Goal: Task Accomplishment & Management: Use online tool/utility

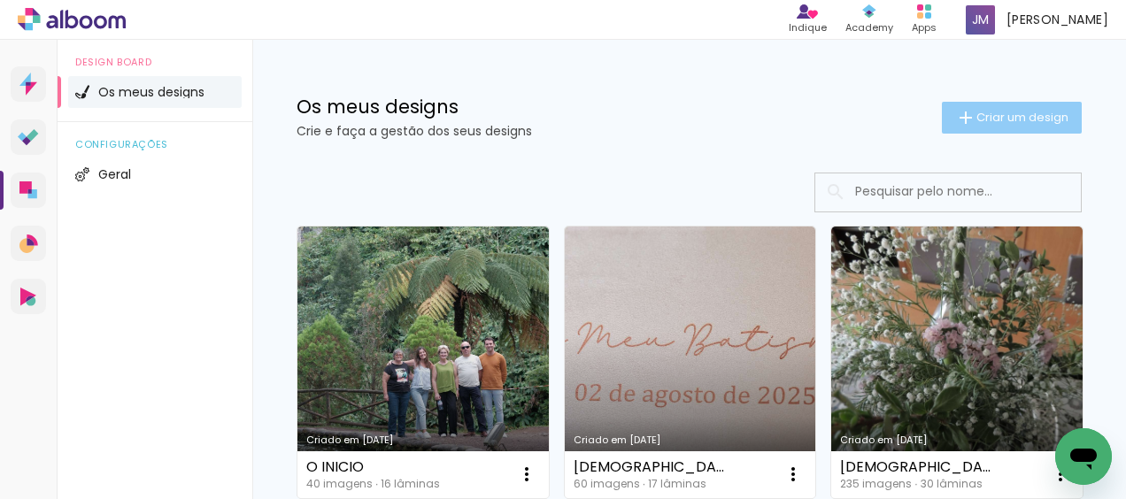
click at [978, 116] on span "Criar um design" at bounding box center [1022, 118] width 92 height 12
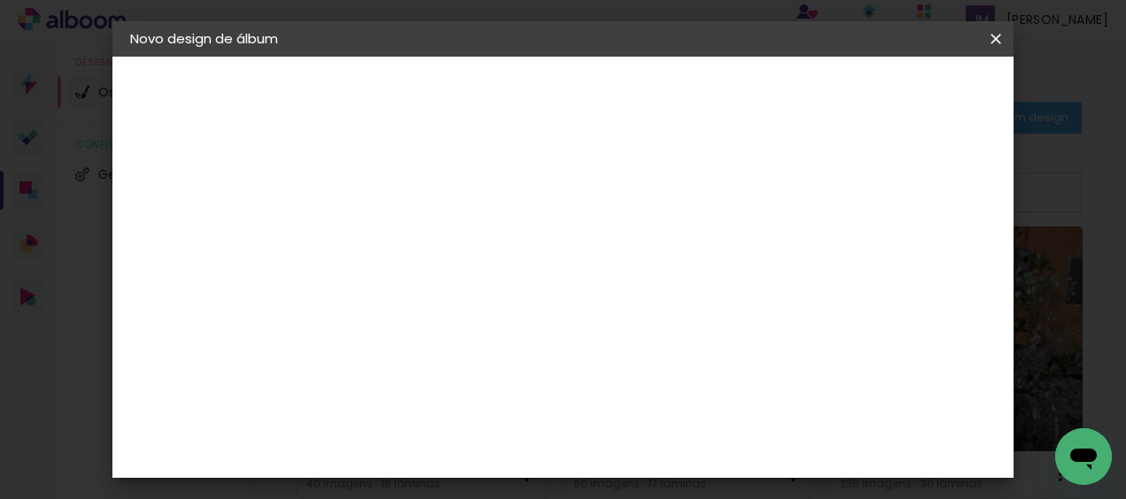
click at [420, 232] on input at bounding box center [420, 237] width 0 height 27
type input "CARLOTA"
type paper-input "CARLOTA"
click at [0, 0] on slot "Avançar" at bounding box center [0, 0] width 0 height 0
click at [523, 395] on div "DreambooksPro" at bounding box center [465, 400] width 115 height 14
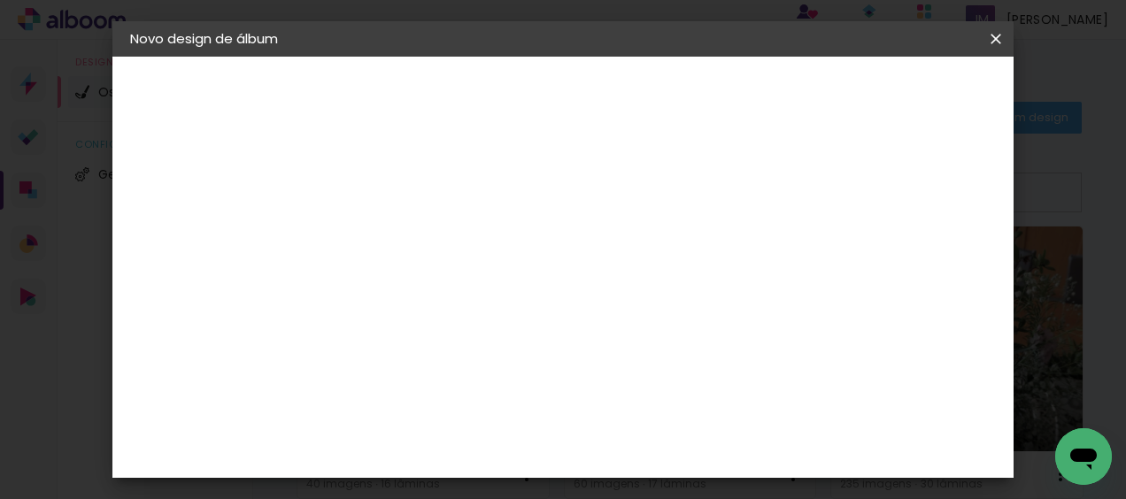
click at [0, 0] on slot "Tamanho Livre" at bounding box center [0, 0] width 0 height 0
click at [0, 0] on slot "Avançar" at bounding box center [0, 0] width 0 height 0
click at [220, 214] on div "Tamanho livre" at bounding box center [198, 218] width 61 height 25
click at [523, 359] on div "DreambooksPro" at bounding box center [465, 358] width 115 height 14
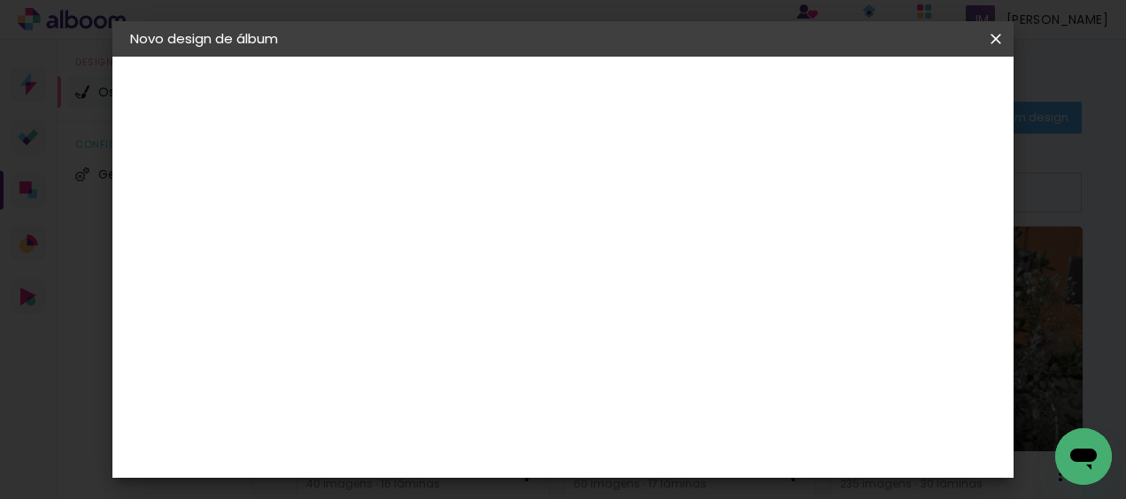
click at [0, 0] on slot "Tamanho Livre" at bounding box center [0, 0] width 0 height 0
click at [0, 0] on slot "Avançar" at bounding box center [0, 0] width 0 height 0
click at [884, 100] on span "Iniciar design" at bounding box center [844, 94] width 81 height 12
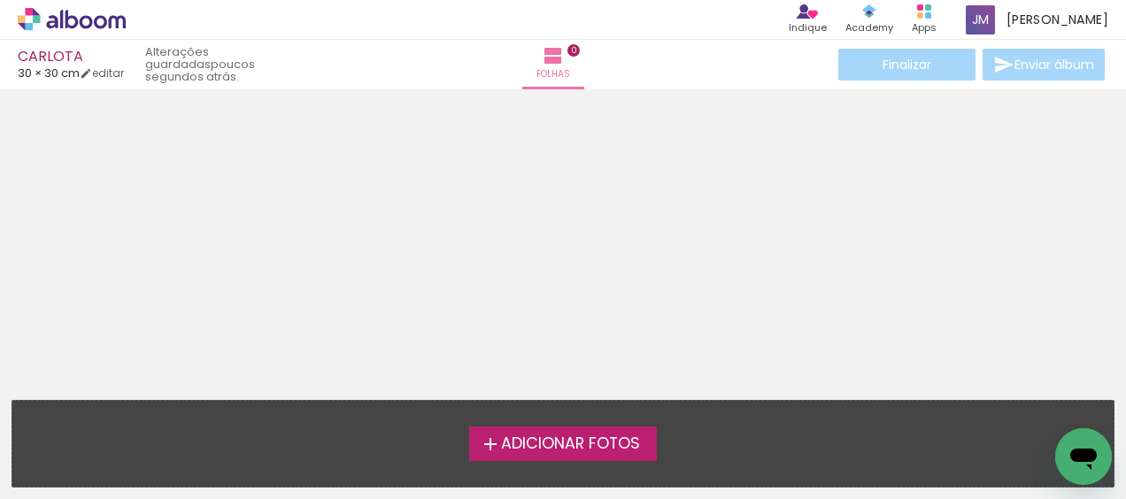
click at [558, 437] on span "Adicionar Fotos" at bounding box center [570, 444] width 139 height 16
click at [0, 0] on input "file" at bounding box center [0, 0] width 0 height 0
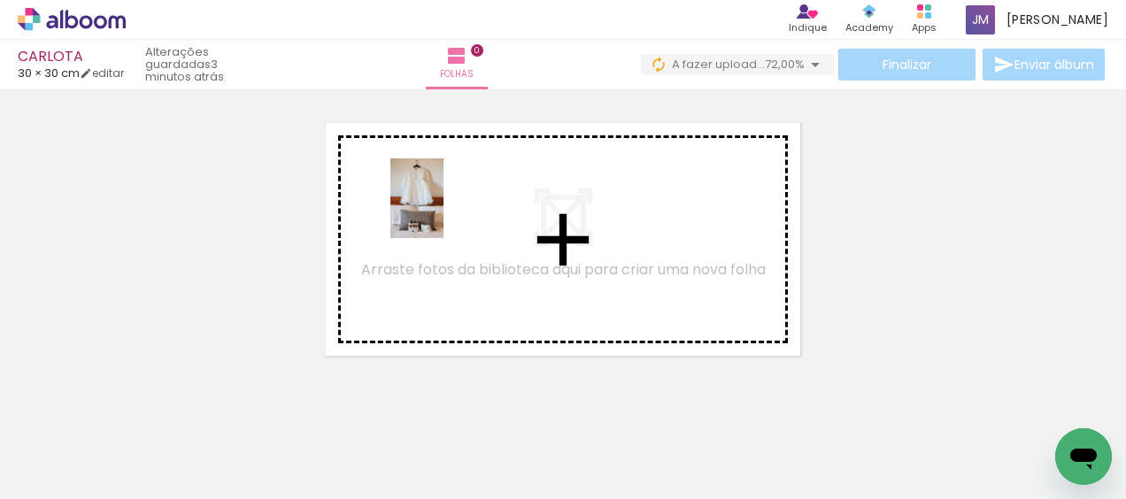
drag, startPoint x: 186, startPoint y: 446, endPoint x: 437, endPoint y: 236, distance: 327.4
click at [444, 223] on quentale-workspace at bounding box center [563, 249] width 1126 height 499
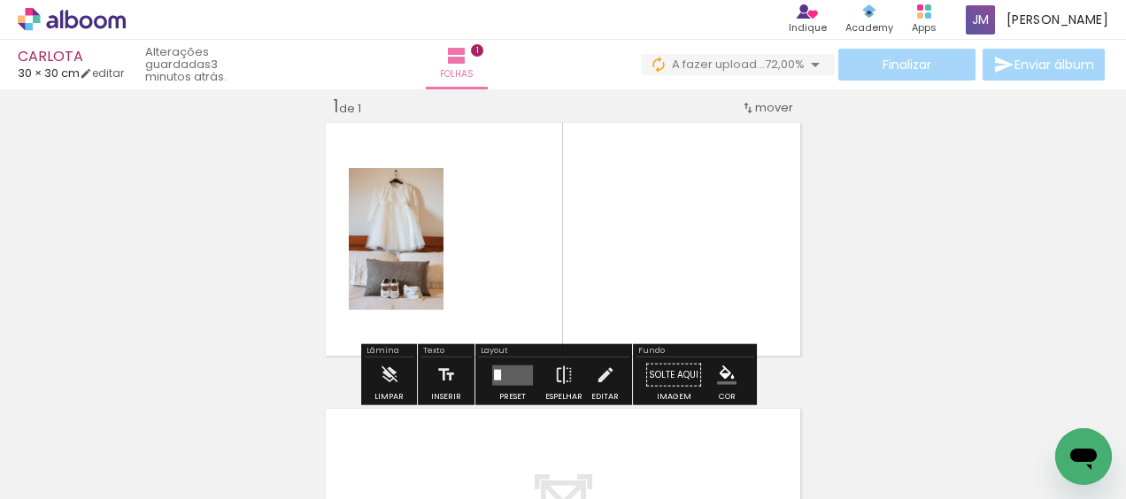
scroll to position [22, 0]
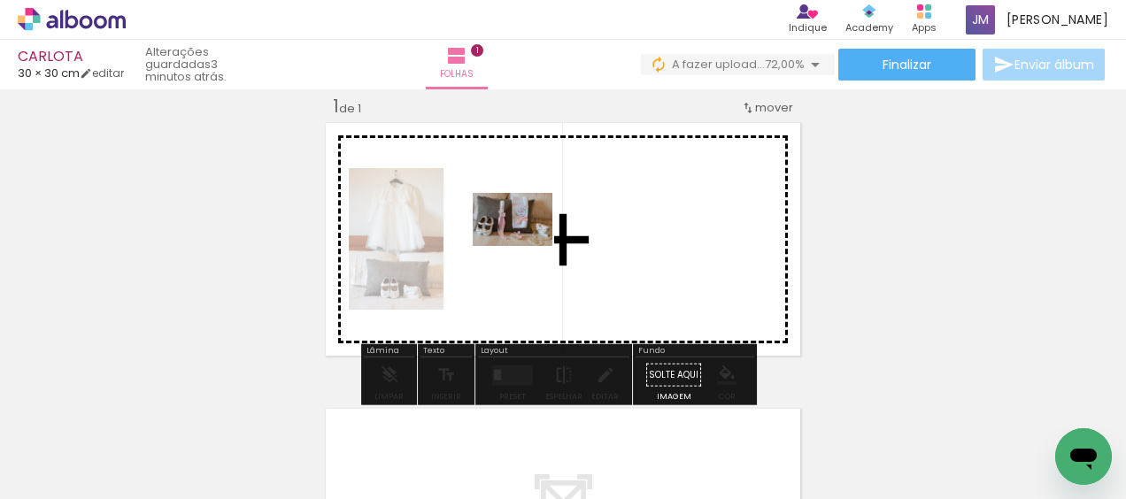
drag, startPoint x: 294, startPoint y: 448, endPoint x: 526, endPoint y: 246, distance: 307.4
click at [526, 246] on quentale-workspace at bounding box center [563, 249] width 1126 height 499
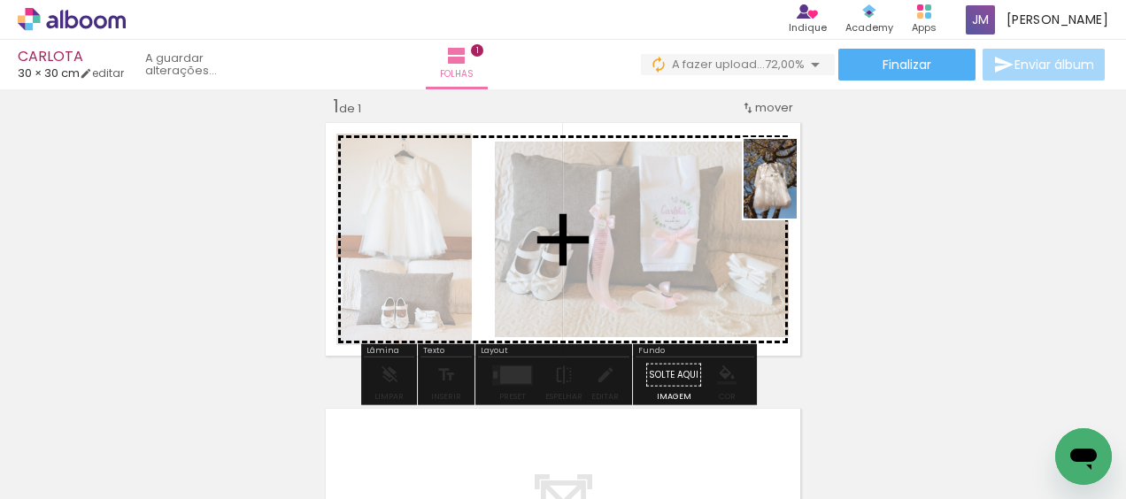
drag, startPoint x: 393, startPoint y: 442, endPoint x: 797, endPoint y: 192, distance: 474.6
click at [797, 192] on quentale-workspace at bounding box center [563, 249] width 1126 height 499
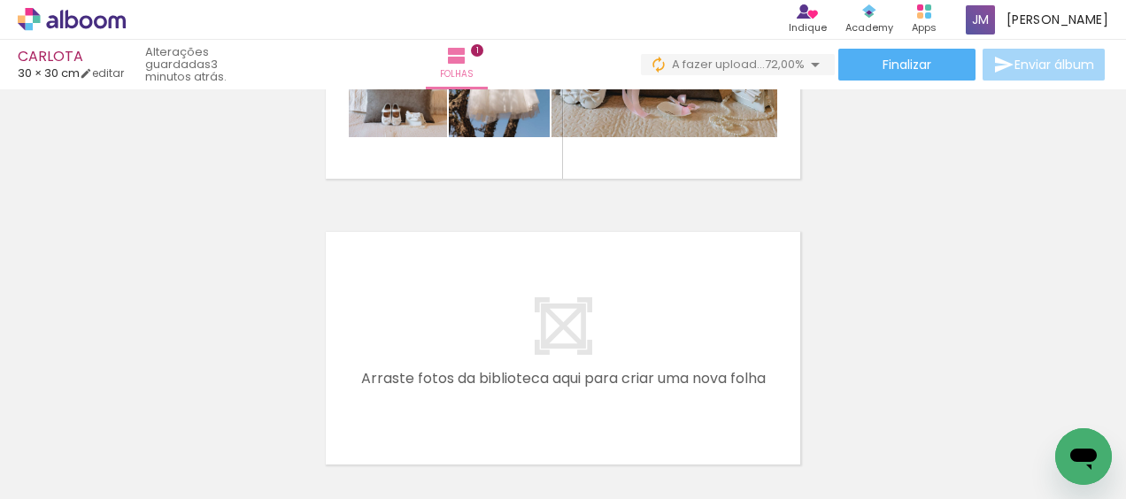
scroll to position [288, 0]
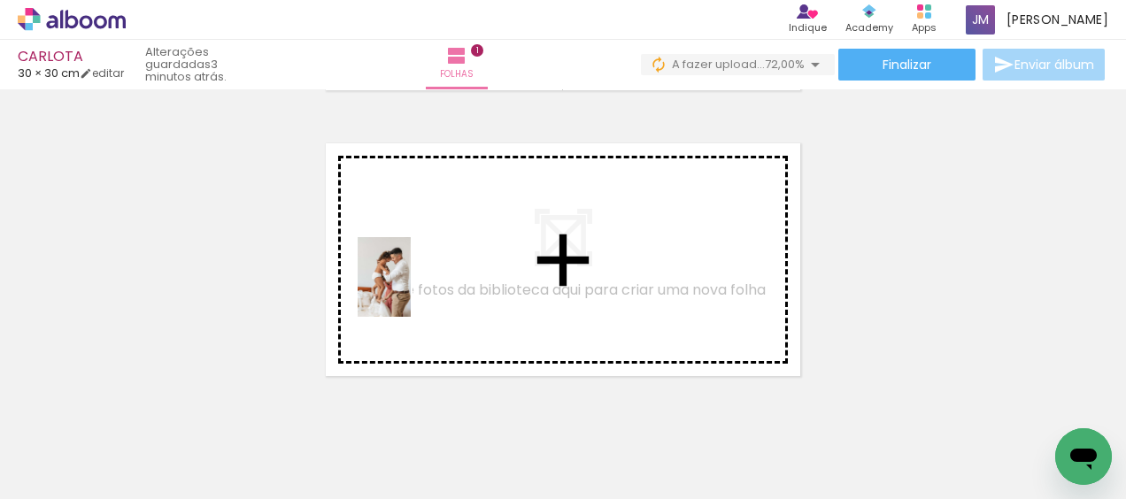
drag, startPoint x: 474, startPoint y: 454, endPoint x: 411, endPoint y: 290, distance: 175.7
click at [411, 290] on quentale-workspace at bounding box center [563, 249] width 1126 height 499
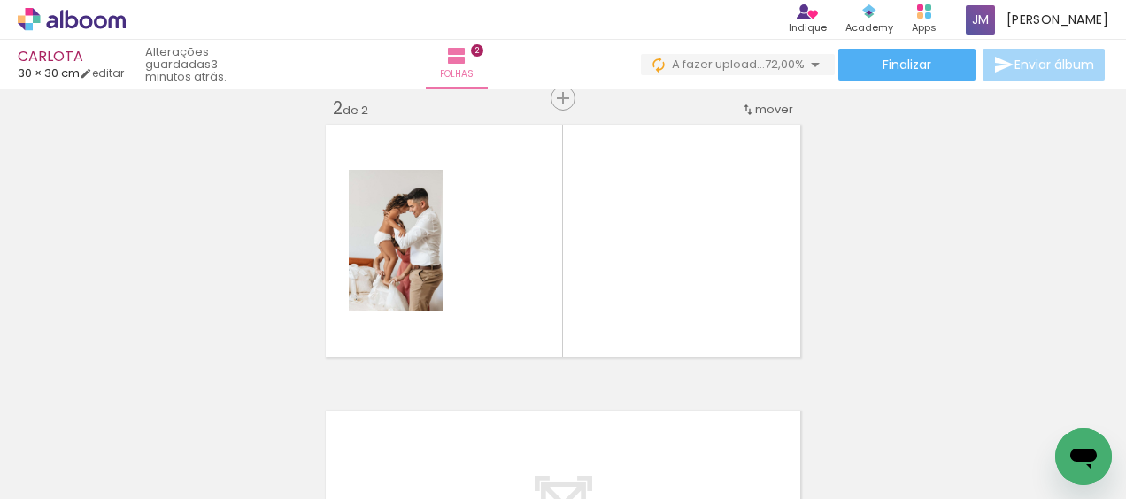
scroll to position [308, 0]
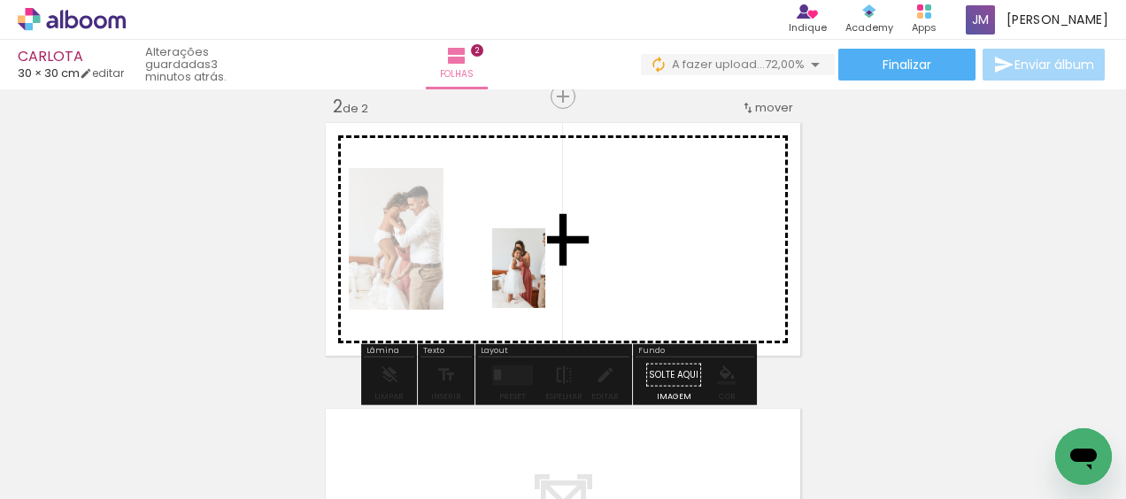
drag, startPoint x: 581, startPoint y: 448, endPoint x: 544, endPoint y: 275, distance: 176.6
click at [544, 275] on quentale-workspace at bounding box center [563, 249] width 1126 height 499
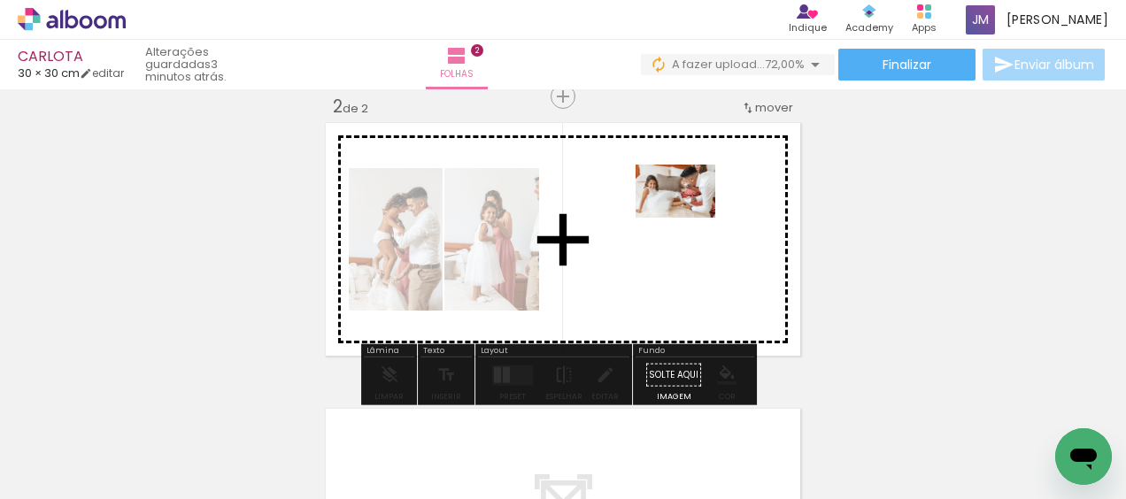
drag, startPoint x: 682, startPoint y: 448, endPoint x: 689, endPoint y: 218, distance: 230.3
click at [689, 218] on quentale-workspace at bounding box center [563, 249] width 1126 height 499
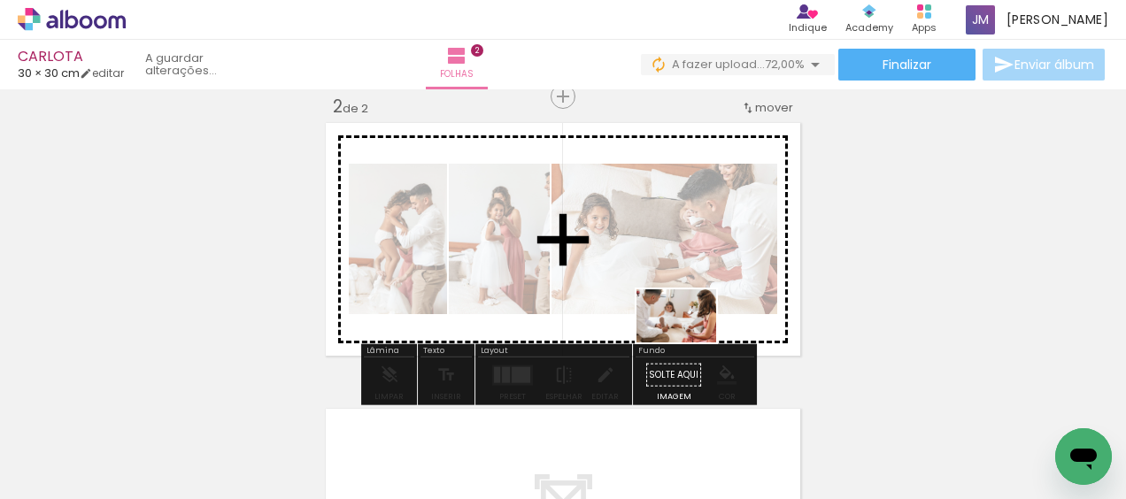
drag, startPoint x: 768, startPoint y: 441, endPoint x: 698, endPoint y: 335, distance: 127.2
click at [690, 342] on quentale-workspace at bounding box center [563, 249] width 1126 height 499
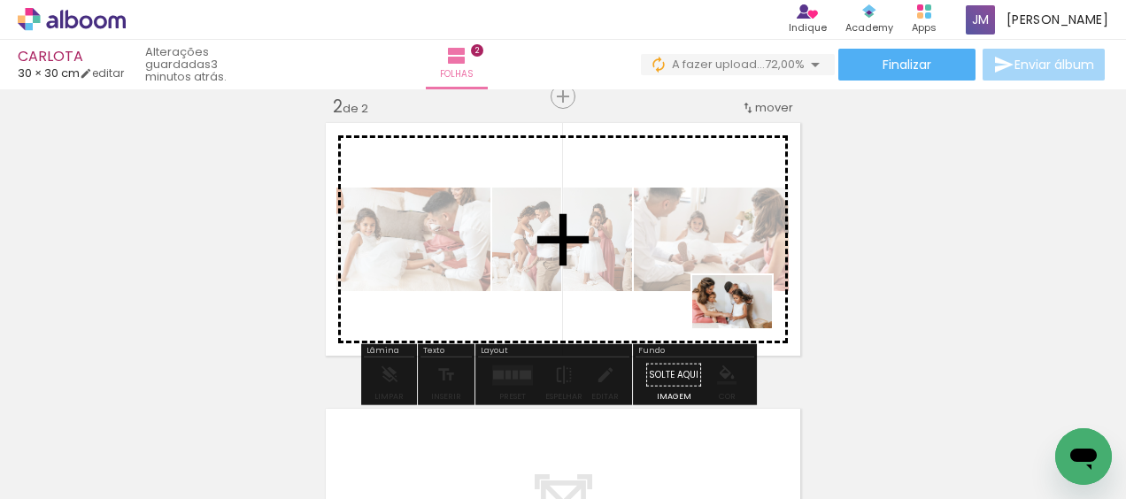
drag, startPoint x: 854, startPoint y: 451, endPoint x: 744, endPoint y: 328, distance: 164.8
click at [744, 328] on quentale-workspace at bounding box center [563, 249] width 1126 height 499
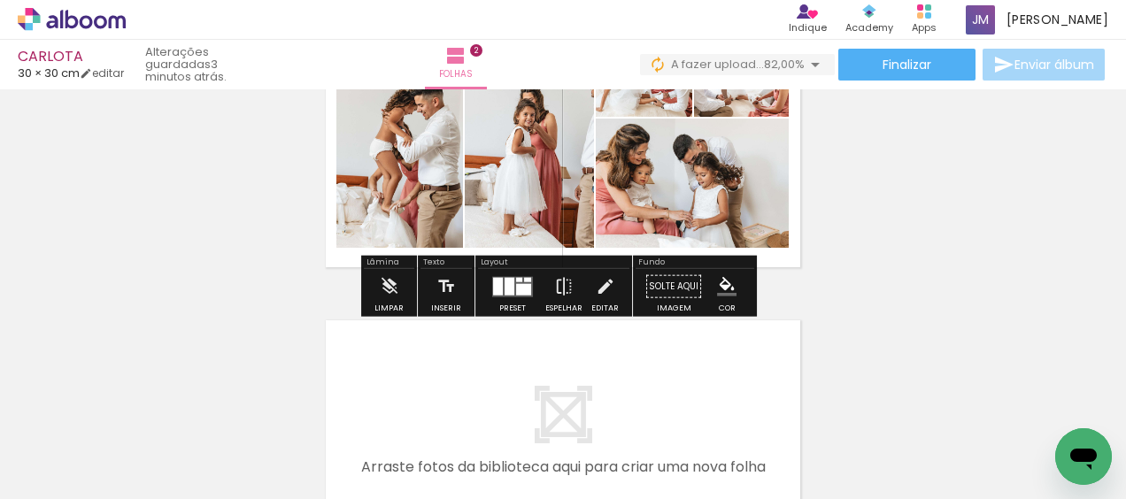
scroll to position [485, 0]
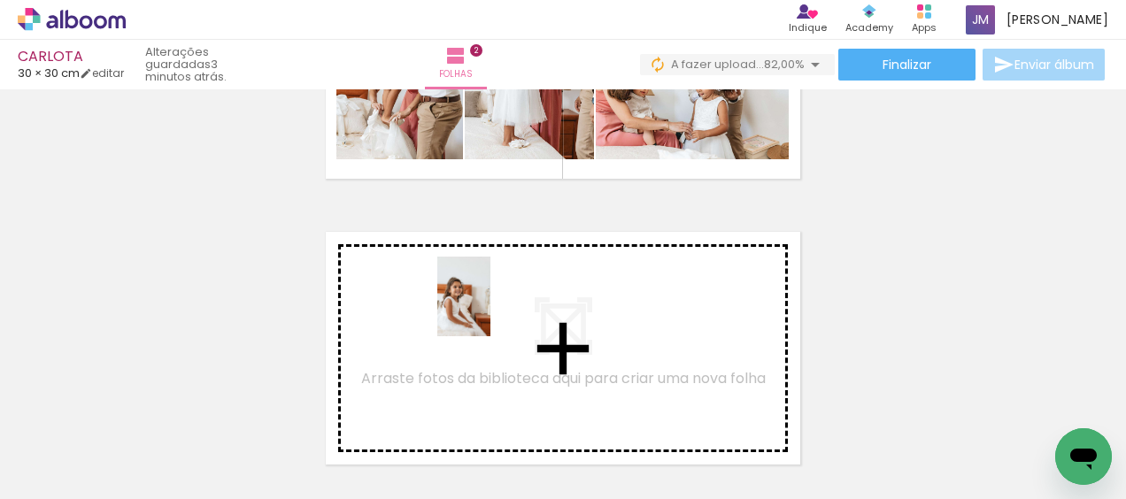
drag, startPoint x: 996, startPoint y: 428, endPoint x: 490, endPoint y: 310, distance: 519.2
click at [490, 310] on quentale-workspace at bounding box center [563, 249] width 1126 height 499
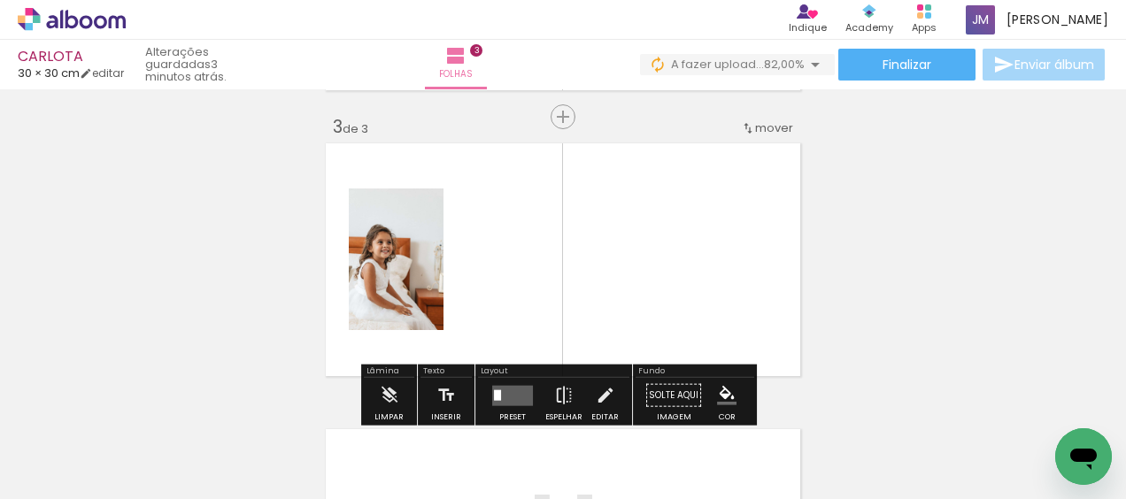
scroll to position [594, 0]
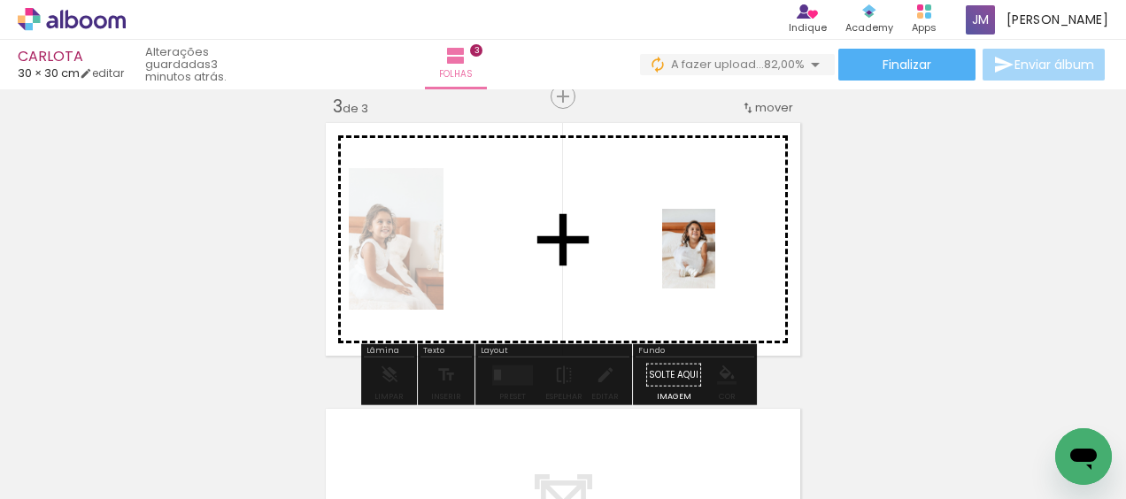
drag, startPoint x: 1076, startPoint y: 421, endPoint x: 715, endPoint y: 262, distance: 393.9
click at [715, 262] on quentale-workspace at bounding box center [563, 249] width 1126 height 499
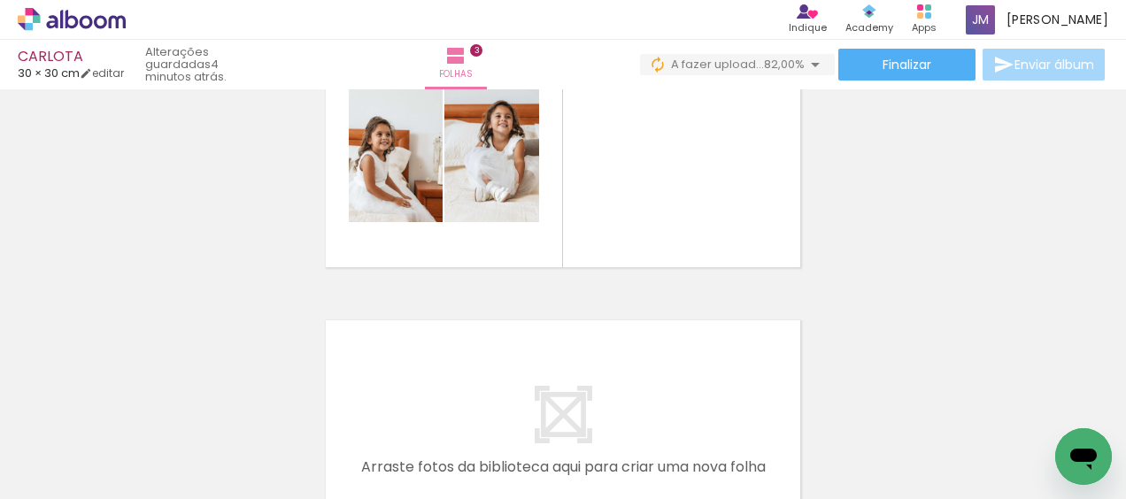
scroll to position [0, 574]
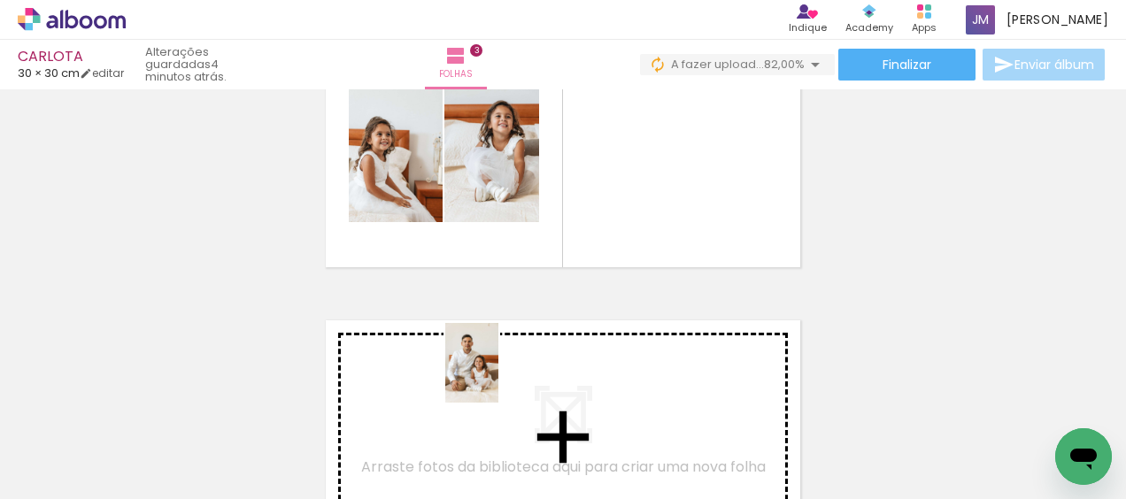
drag, startPoint x: 605, startPoint y: 436, endPoint x: 498, endPoint y: 376, distance: 122.4
click at [498, 376] on quentale-workspace at bounding box center [563, 249] width 1126 height 499
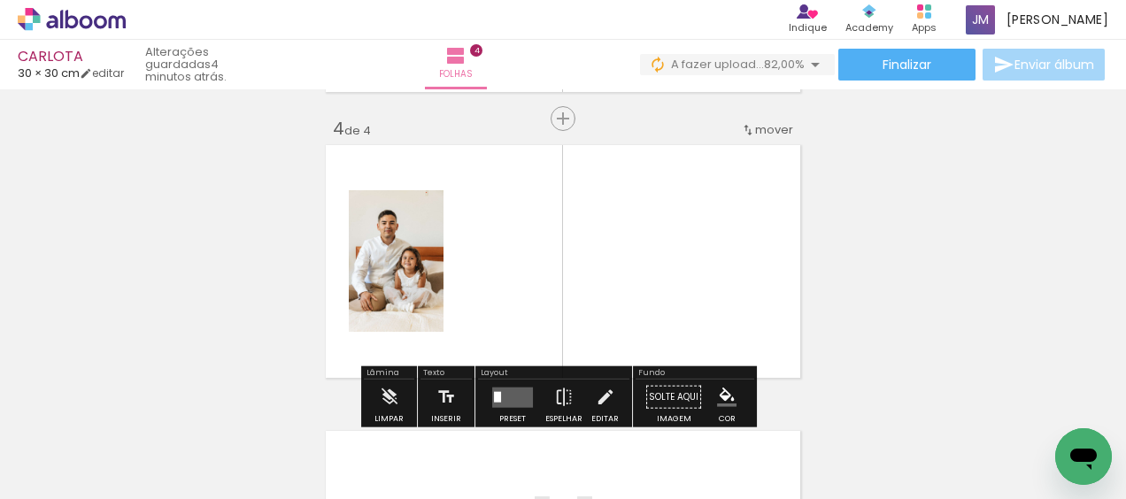
scroll to position [880, 0]
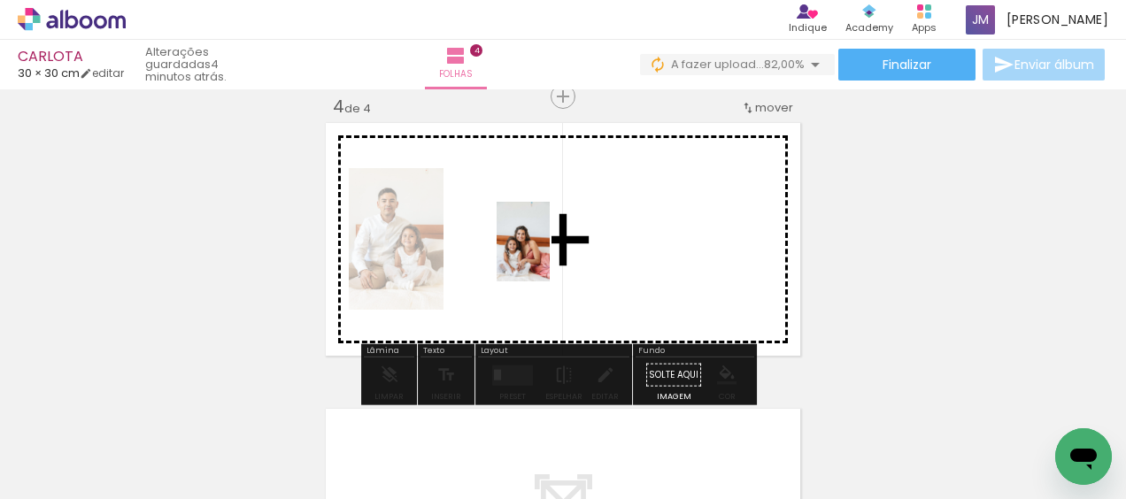
drag, startPoint x: 711, startPoint y: 451, endPoint x: 550, endPoint y: 255, distance: 253.4
click at [550, 255] on quentale-workspace at bounding box center [563, 249] width 1126 height 499
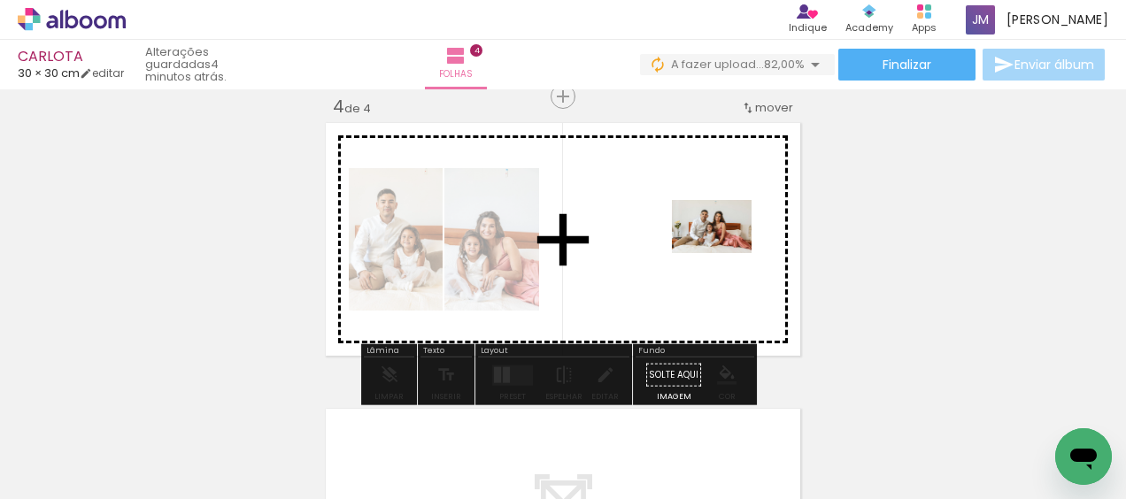
drag, startPoint x: 806, startPoint y: 457, endPoint x: 725, endPoint y: 253, distance: 219.3
click at [725, 253] on quentale-workspace at bounding box center [563, 249] width 1126 height 499
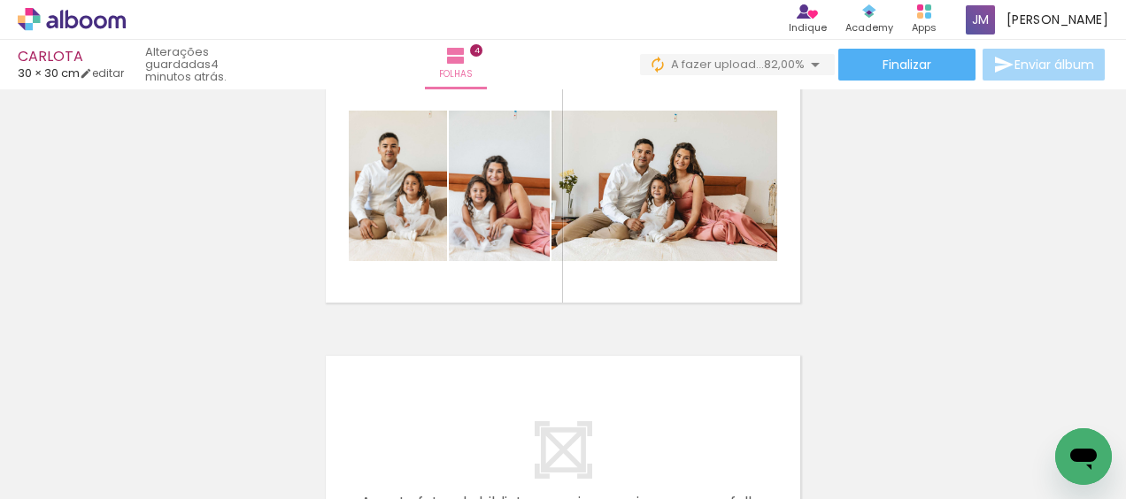
scroll to position [1057, 0]
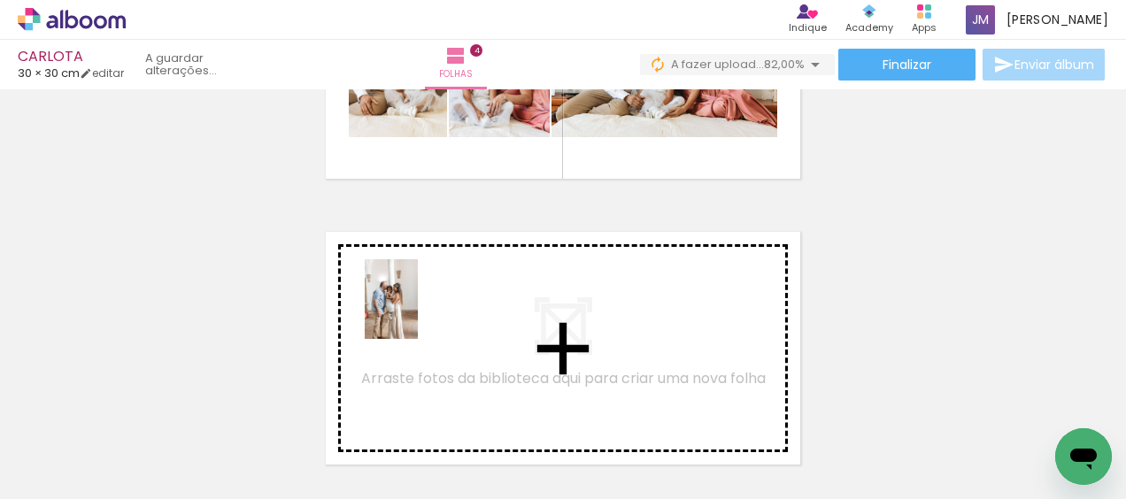
drag, startPoint x: 906, startPoint y: 448, endPoint x: 418, endPoint y: 312, distance: 507.1
click at [418, 312] on quentale-workspace at bounding box center [563, 249] width 1126 height 499
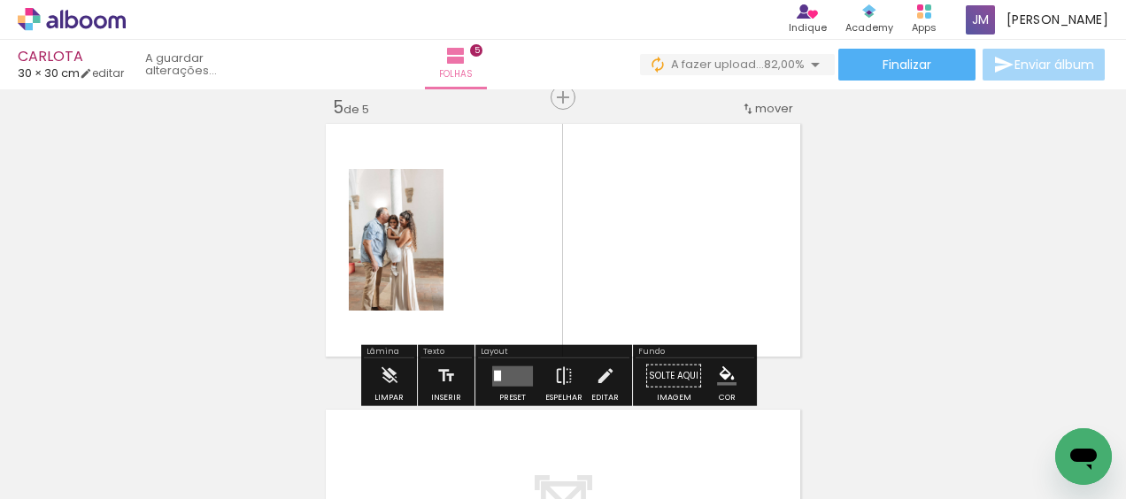
scroll to position [1166, 0]
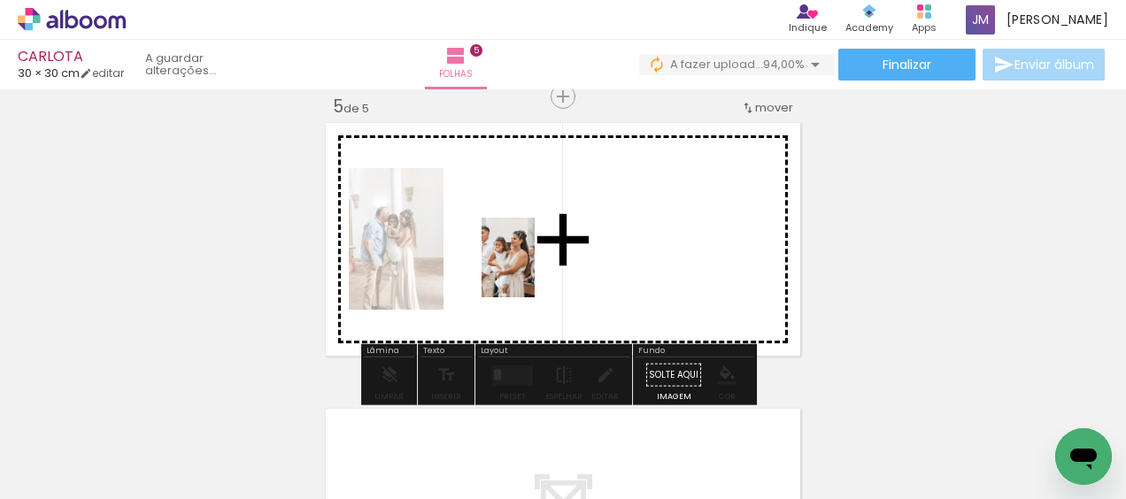
drag, startPoint x: 1004, startPoint y: 439, endPoint x: 535, endPoint y: 271, distance: 498.4
click at [535, 271] on quentale-workspace at bounding box center [563, 249] width 1126 height 499
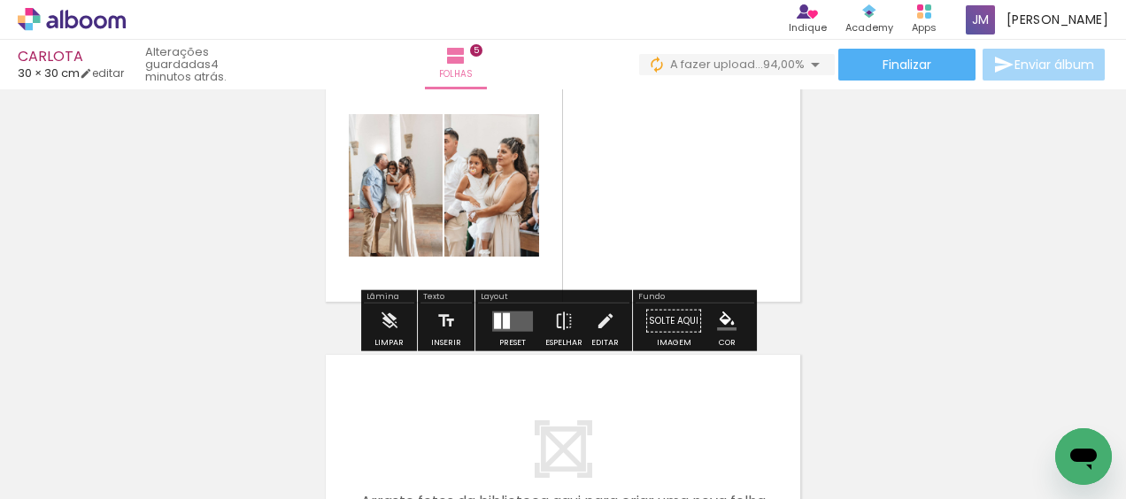
scroll to position [1254, 0]
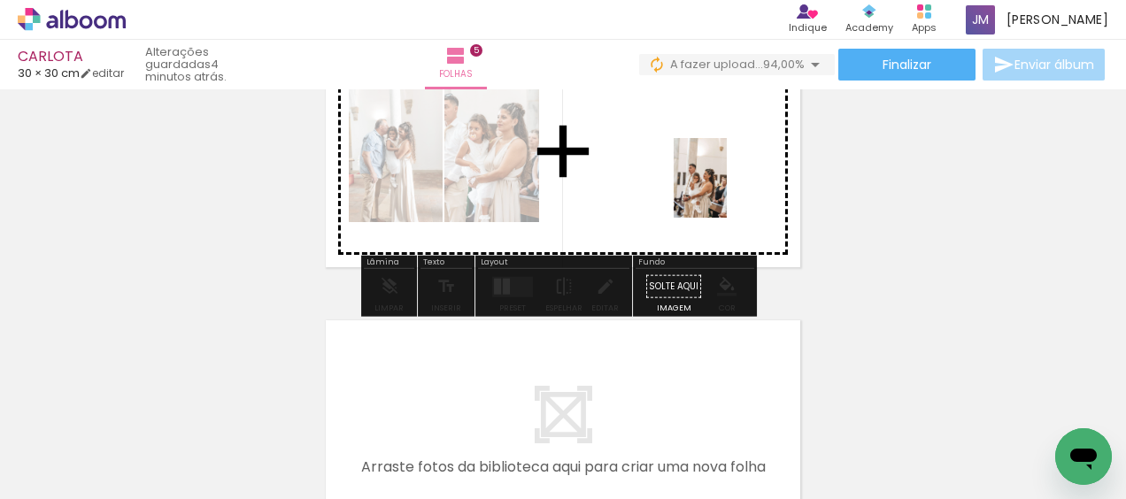
drag, startPoint x: 1091, startPoint y: 421, endPoint x: 727, endPoint y: 191, distance: 430.5
click at [727, 191] on quentale-workspace at bounding box center [563, 249] width 1126 height 499
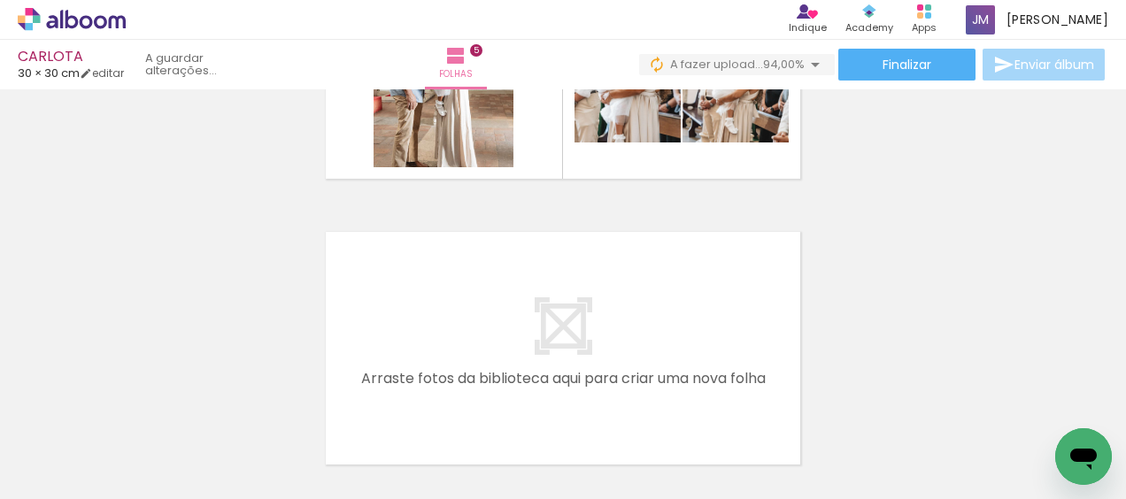
scroll to position [0, 975]
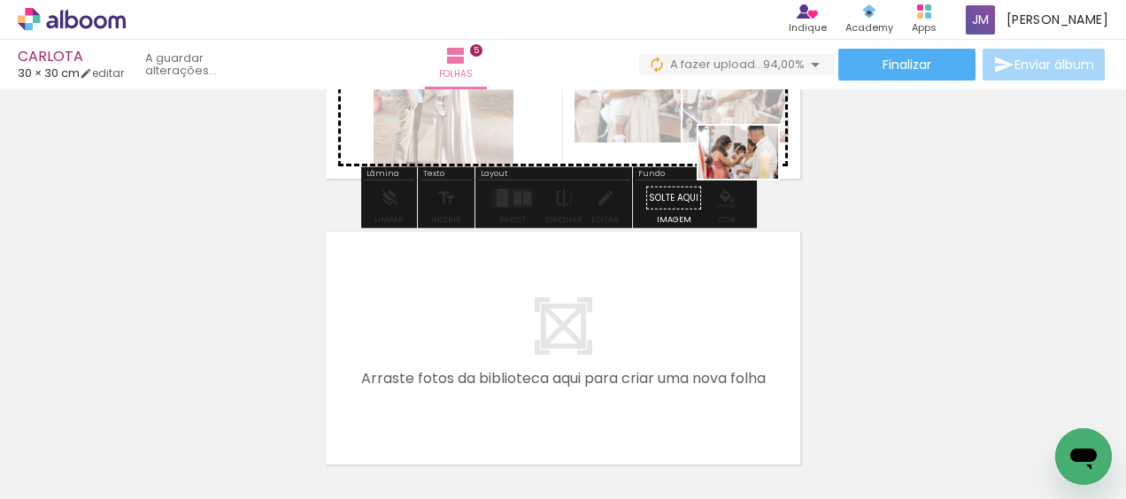
drag, startPoint x: 802, startPoint y: 450, endPoint x: 752, endPoint y: 179, distance: 275.5
click at [752, 179] on quentale-workspace at bounding box center [563, 249] width 1126 height 499
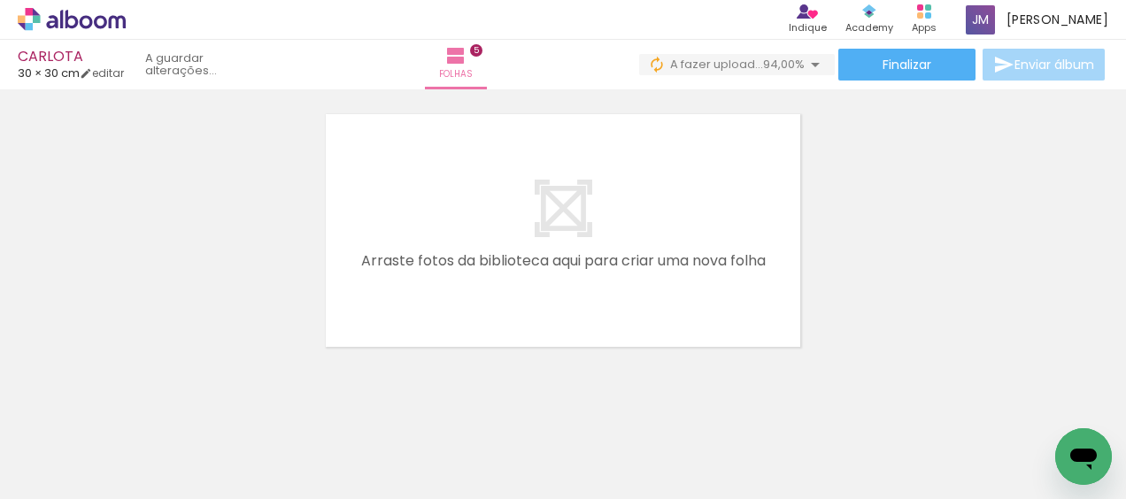
scroll to position [1485, 0]
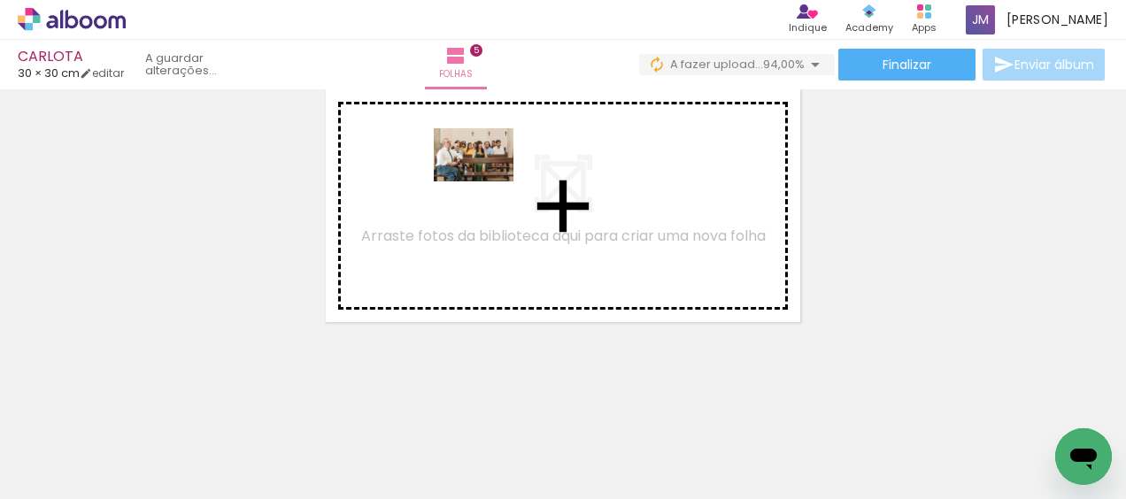
drag, startPoint x: 893, startPoint y: 443, endPoint x: 864, endPoint y: 347, distance: 100.0
click at [488, 184] on quentale-workspace at bounding box center [563, 249] width 1126 height 499
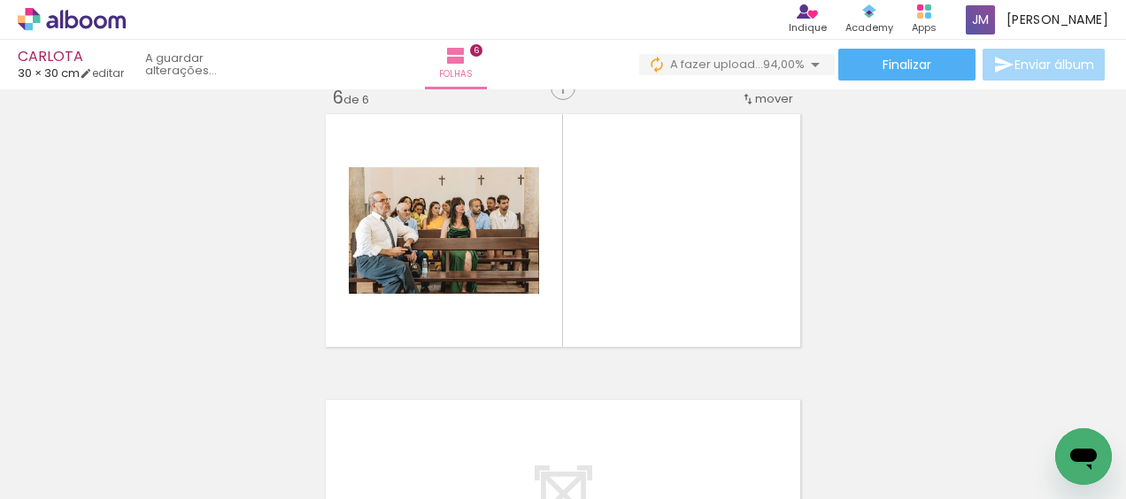
scroll to position [1452, 0]
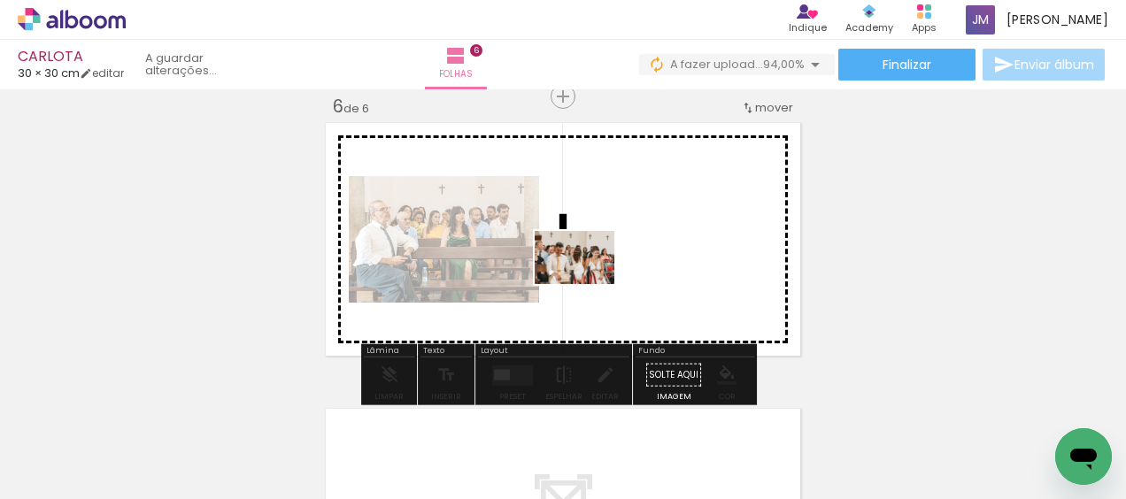
drag, startPoint x: 999, startPoint y: 451, endPoint x: 606, endPoint y: 284, distance: 426.3
click at [606, 284] on quentale-workspace at bounding box center [563, 249] width 1126 height 499
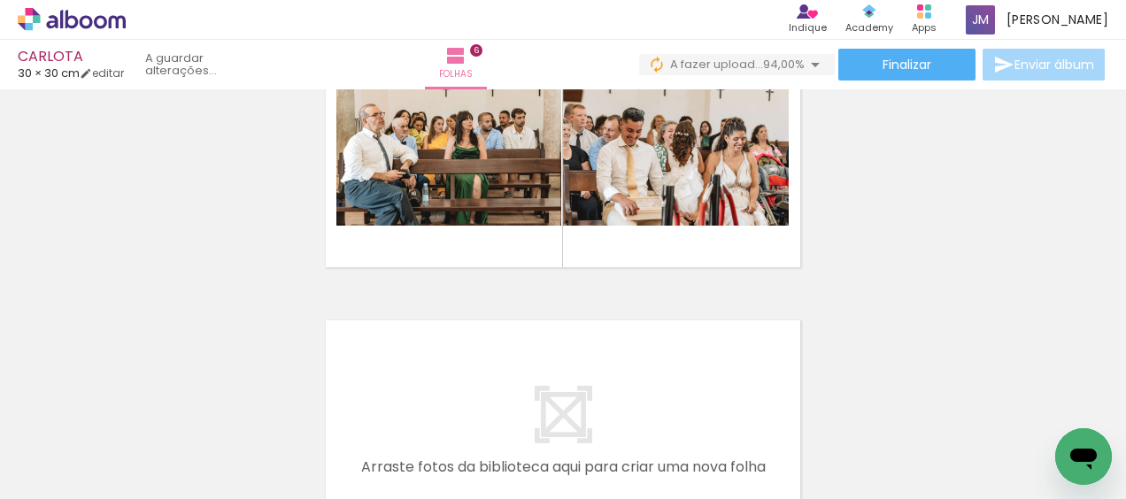
scroll to position [0, 1471]
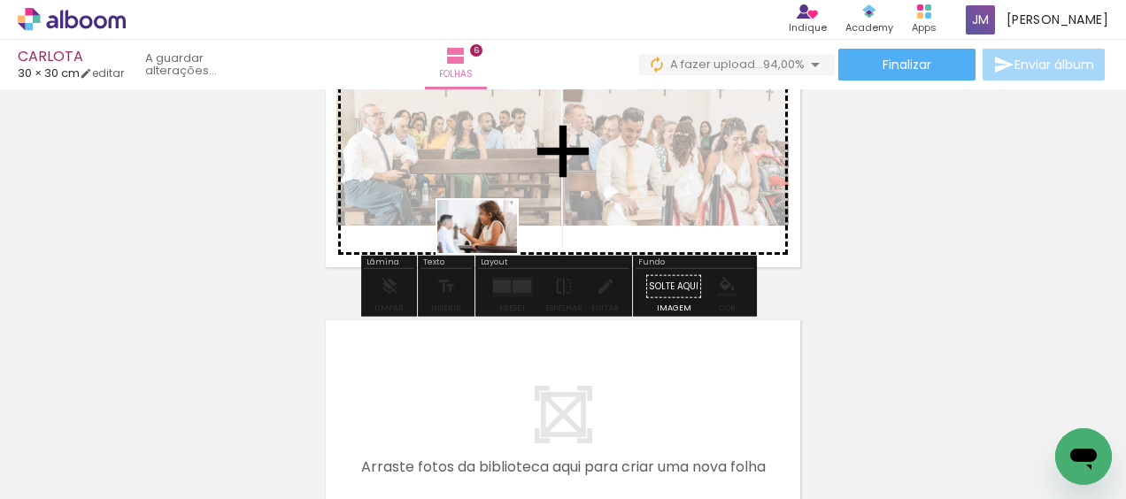
drag, startPoint x: 602, startPoint y: 441, endPoint x: 490, endPoint y: 253, distance: 218.3
click at [490, 253] on quentale-workspace at bounding box center [563, 249] width 1126 height 499
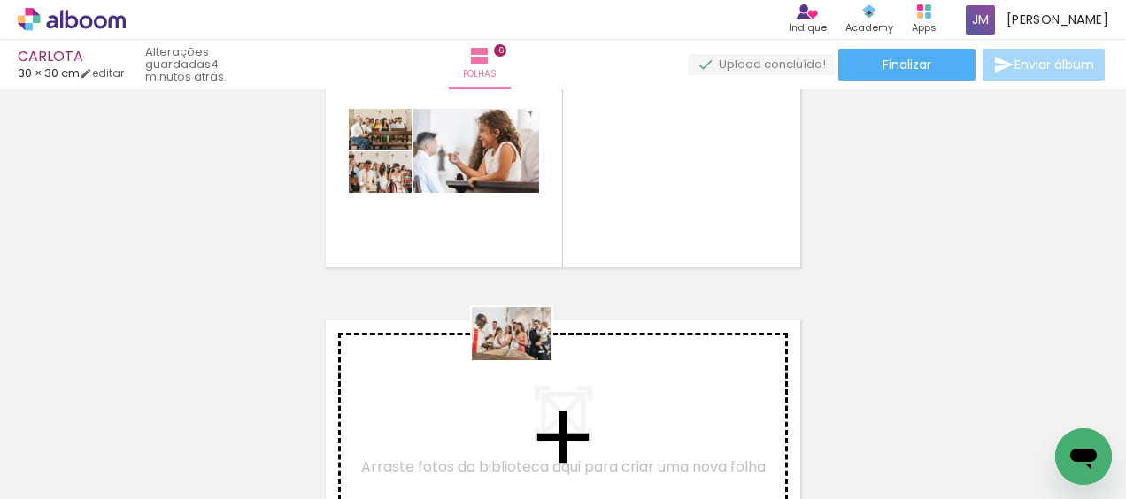
drag, startPoint x: 692, startPoint y: 439, endPoint x: 525, endPoint y: 360, distance: 184.9
click at [525, 360] on quentale-workspace at bounding box center [563, 249] width 1126 height 499
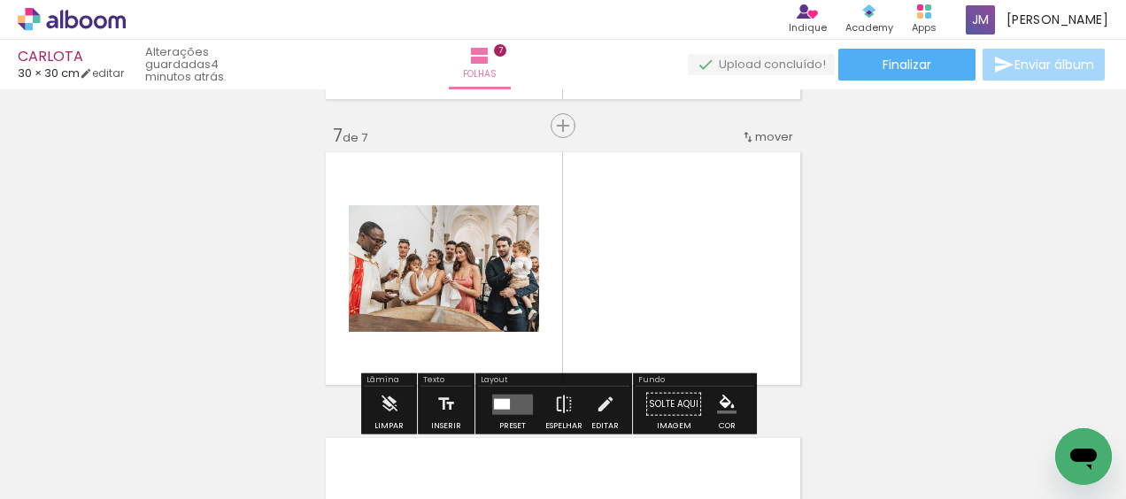
scroll to position [1738, 0]
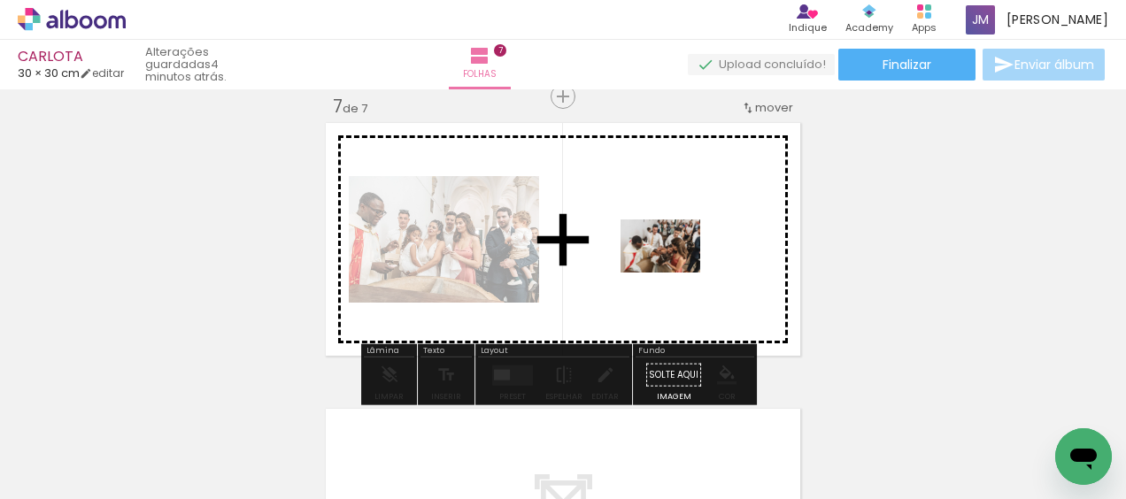
drag, startPoint x: 788, startPoint y: 450, endPoint x: 674, endPoint y: 273, distance: 210.7
click at [674, 273] on quentale-workspace at bounding box center [563, 249] width 1126 height 499
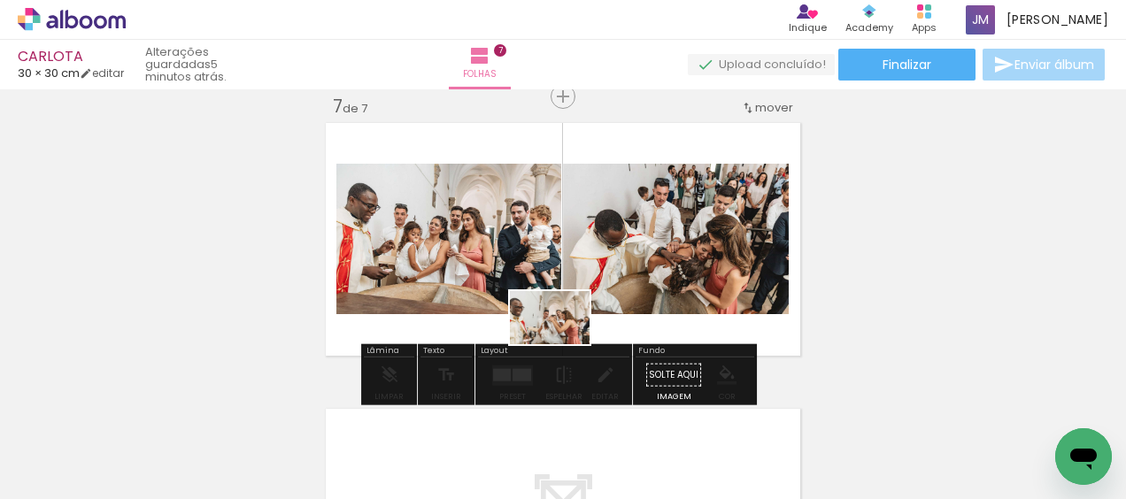
drag, startPoint x: 891, startPoint y: 444, endPoint x: 563, endPoint y: 344, distance: 343.3
click at [563, 344] on quentale-workspace at bounding box center [563, 249] width 1126 height 499
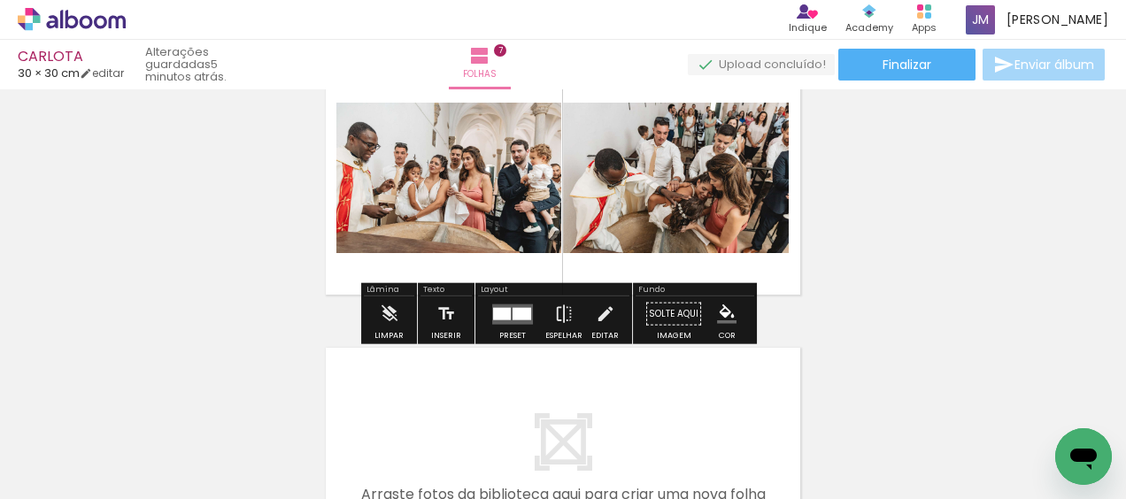
scroll to position [1826, 0]
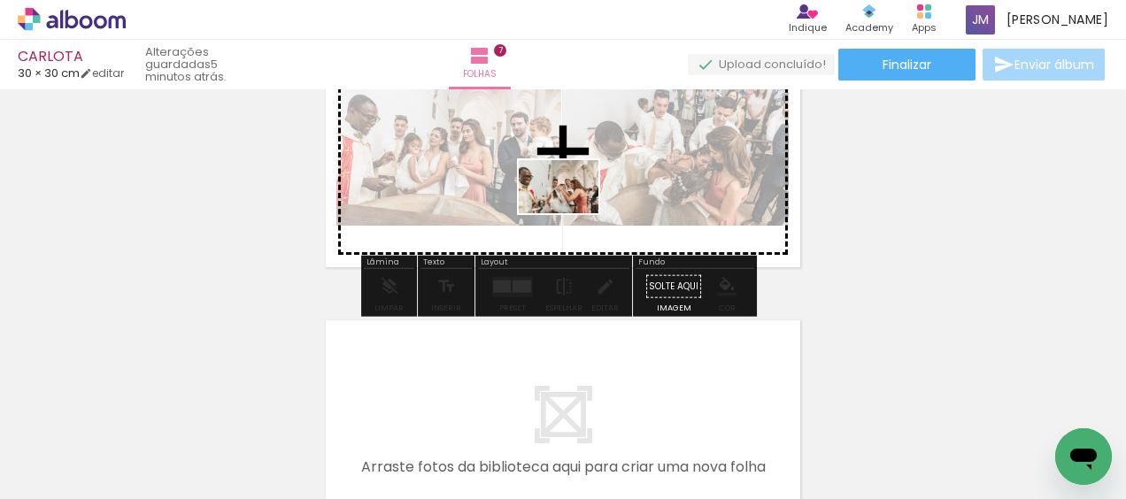
drag, startPoint x: 901, startPoint y: 426, endPoint x: 572, endPoint y: 213, distance: 391.9
click at [572, 213] on quentale-workspace at bounding box center [563, 249] width 1126 height 499
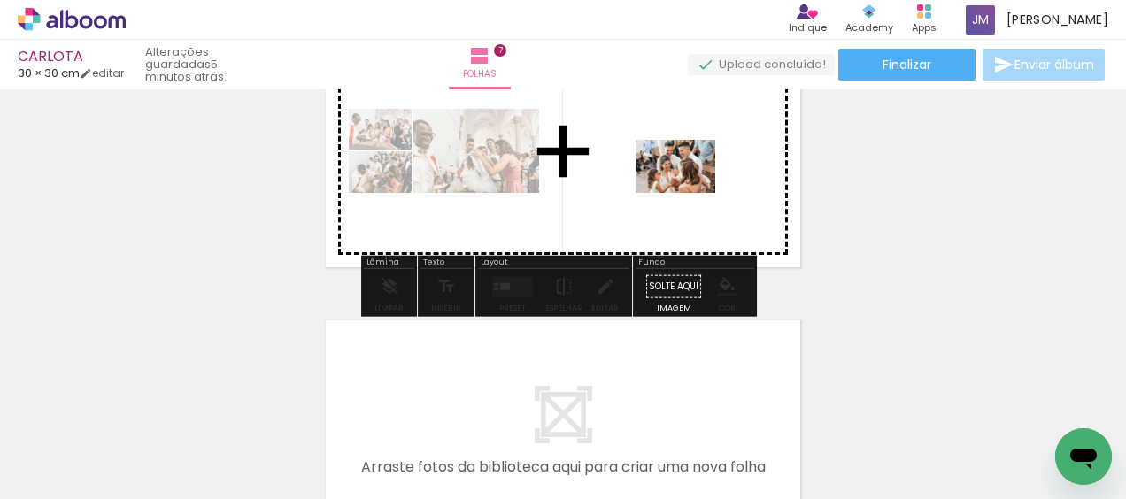
drag, startPoint x: 1005, startPoint y: 455, endPoint x: 689, endPoint y: 193, distance: 410.5
click at [689, 193] on quentale-workspace at bounding box center [563, 249] width 1126 height 499
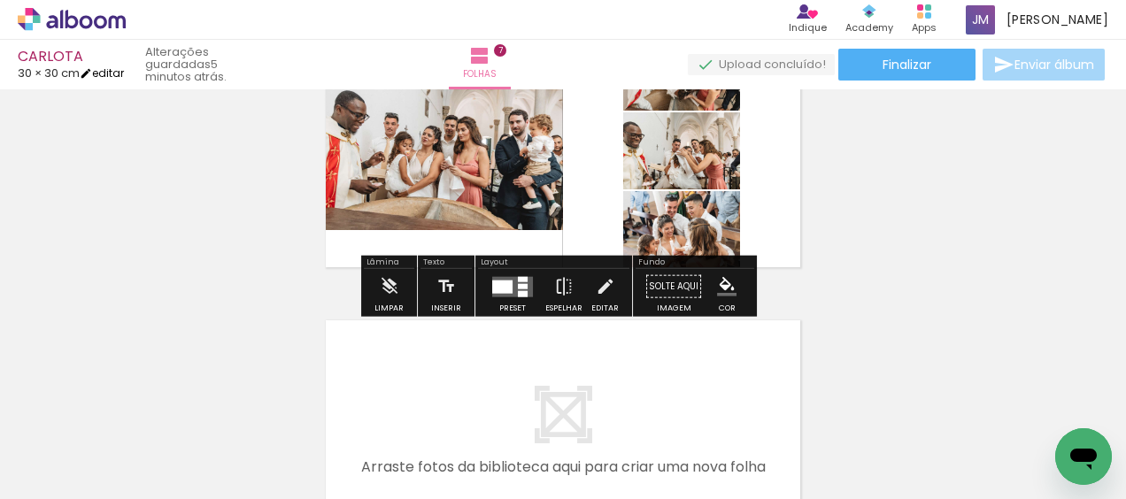
click at [119, 75] on link "editar" at bounding box center [102, 73] width 44 height 15
type input "30"
type input "60"
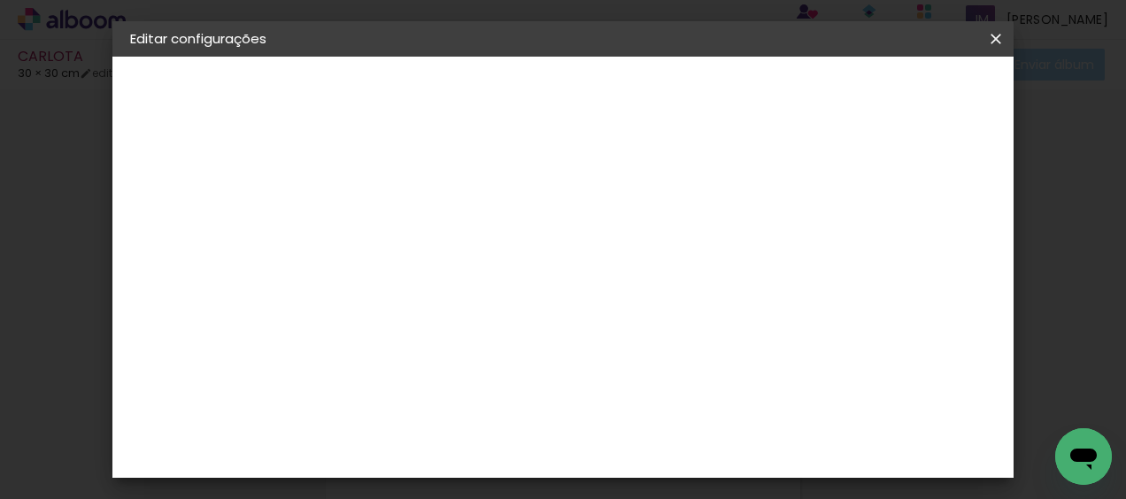
click at [997, 42] on iron-icon at bounding box center [995, 39] width 21 height 18
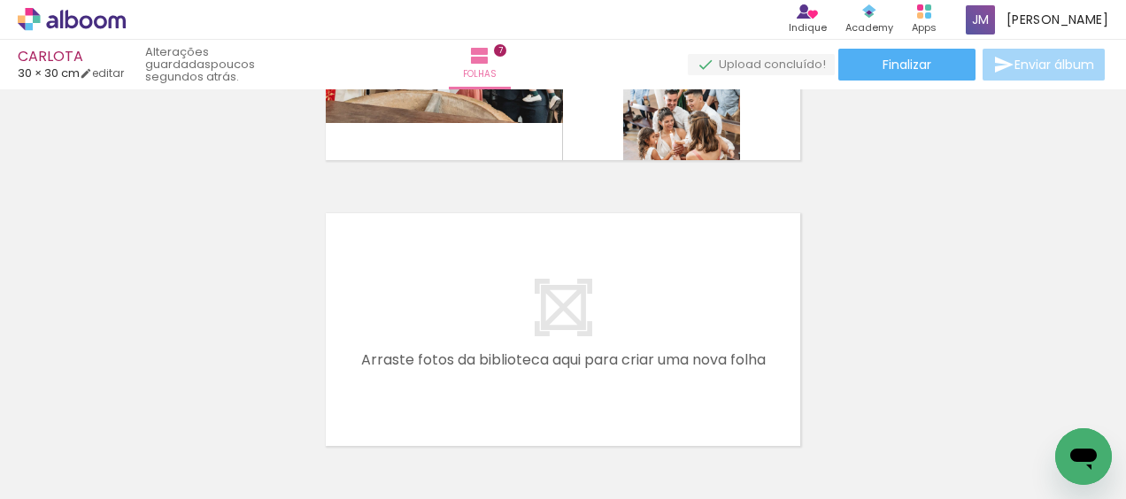
scroll to position [1826, 0]
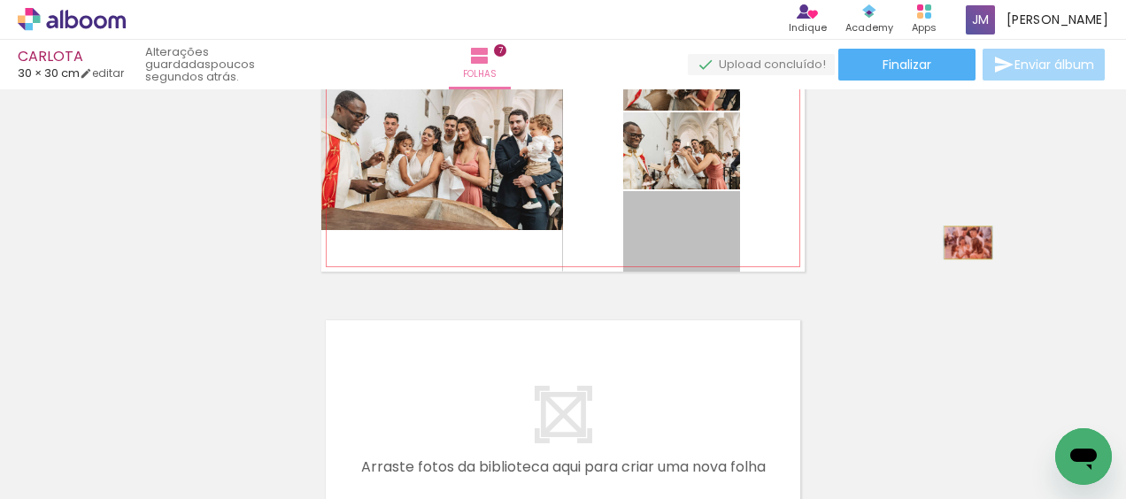
drag, startPoint x: 720, startPoint y: 244, endPoint x: 961, endPoint y: 243, distance: 241.7
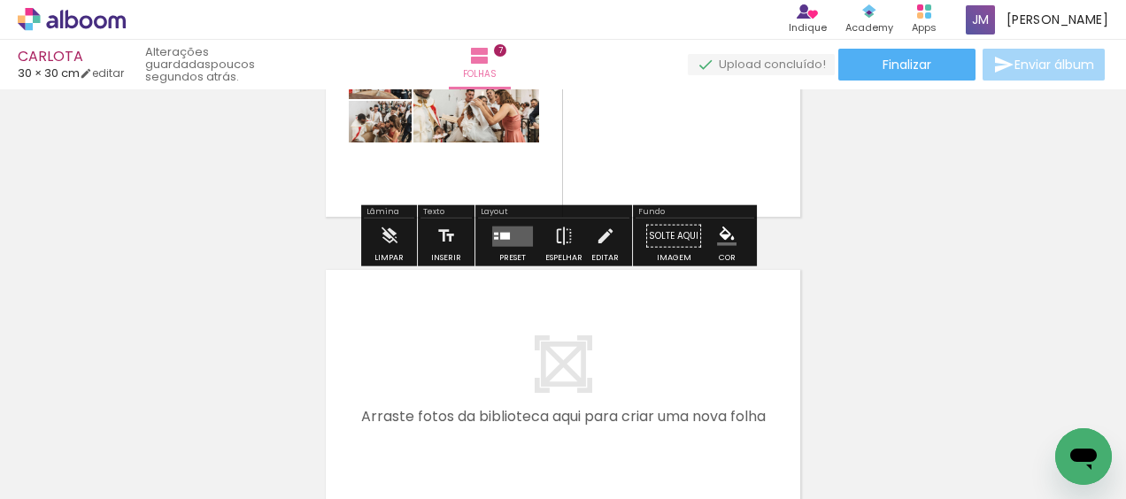
scroll to position [1915, 0]
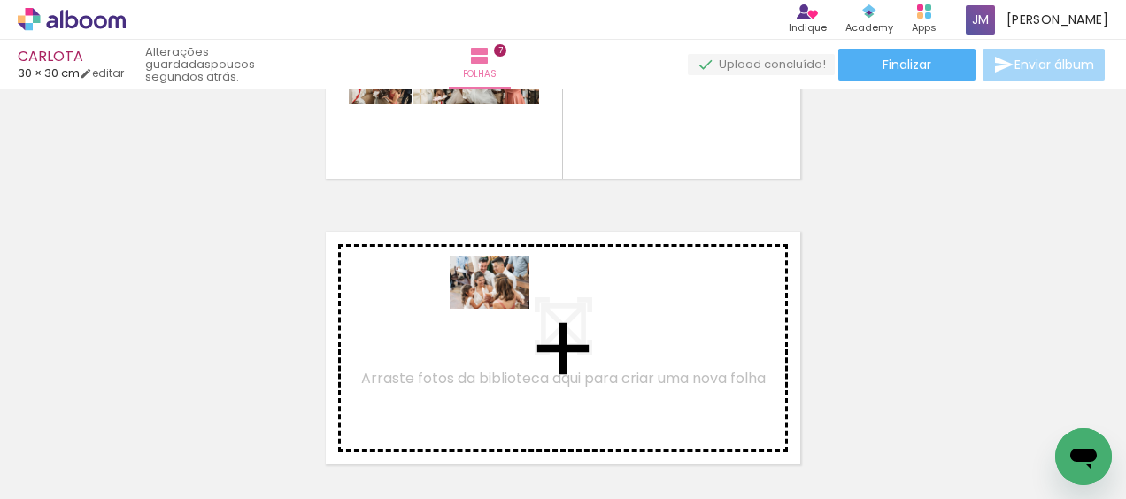
drag, startPoint x: 1036, startPoint y: 436, endPoint x: 503, endPoint y: 309, distance: 547.7
click at [503, 309] on quentale-workspace at bounding box center [563, 249] width 1126 height 499
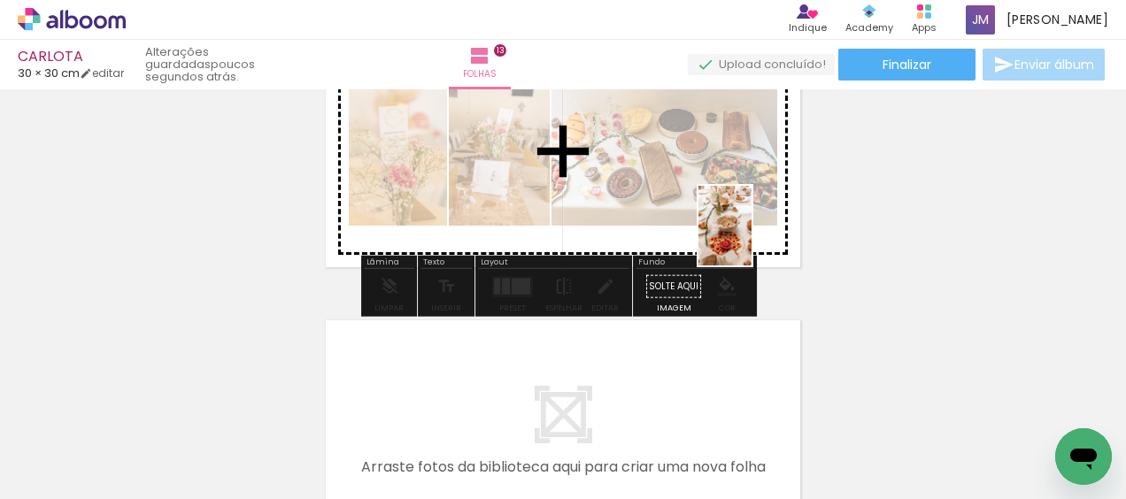
scroll to position [0, 3437]
click at [752, 239] on quentale-workspace at bounding box center [563, 249] width 1126 height 499
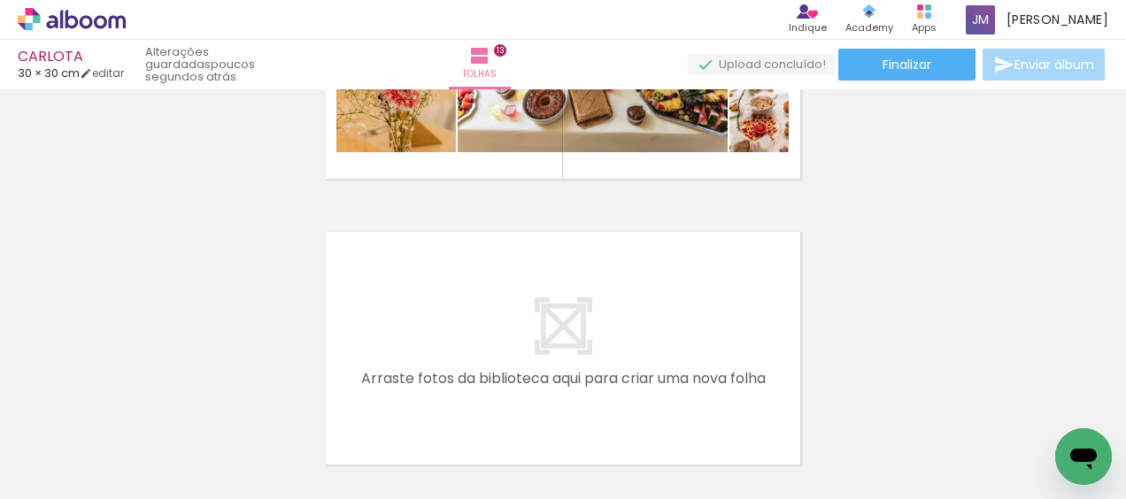
scroll to position [0, 3923]
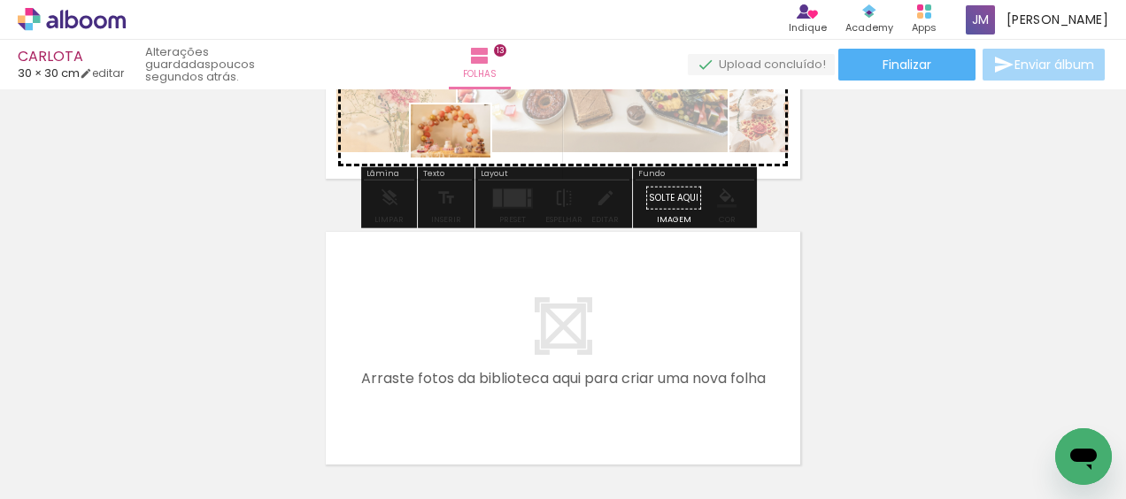
drag, startPoint x: 849, startPoint y: 451, endPoint x: 464, endPoint y: 158, distance: 483.9
click at [464, 158] on quentale-workspace at bounding box center [563, 249] width 1126 height 499
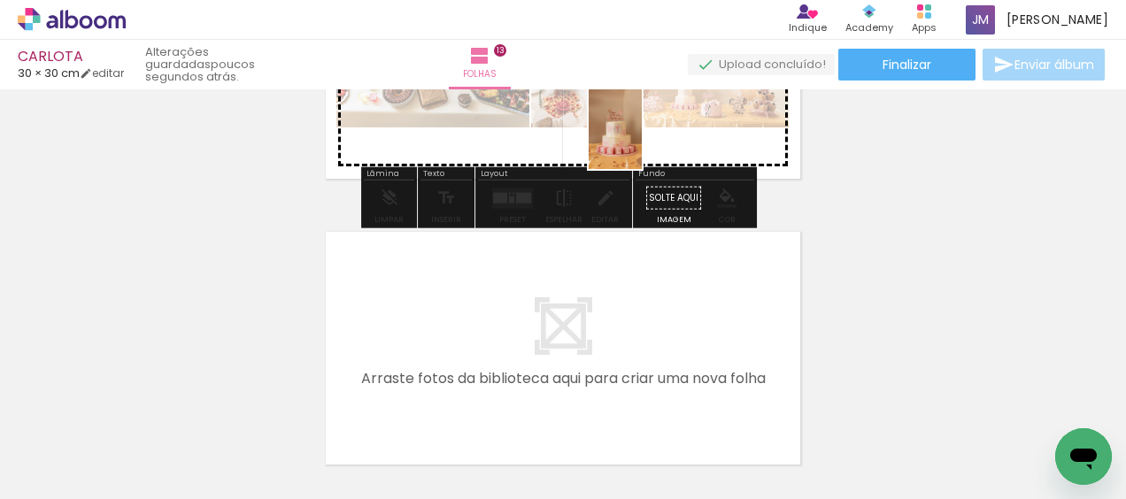
drag, startPoint x: 928, startPoint y: 456, endPoint x: 642, endPoint y: 143, distance: 424.2
click at [642, 143] on quentale-workspace at bounding box center [563, 249] width 1126 height 499
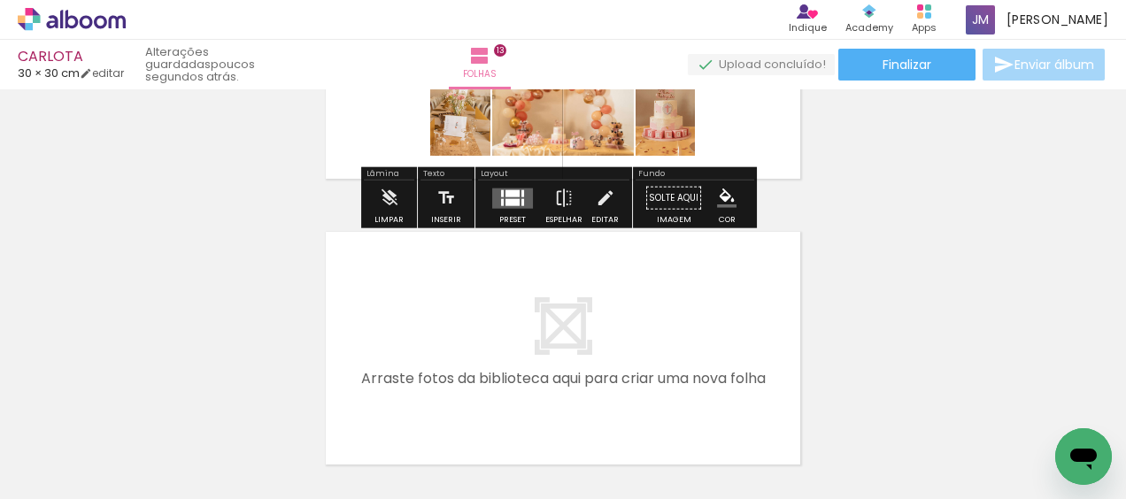
scroll to position [0, 3982]
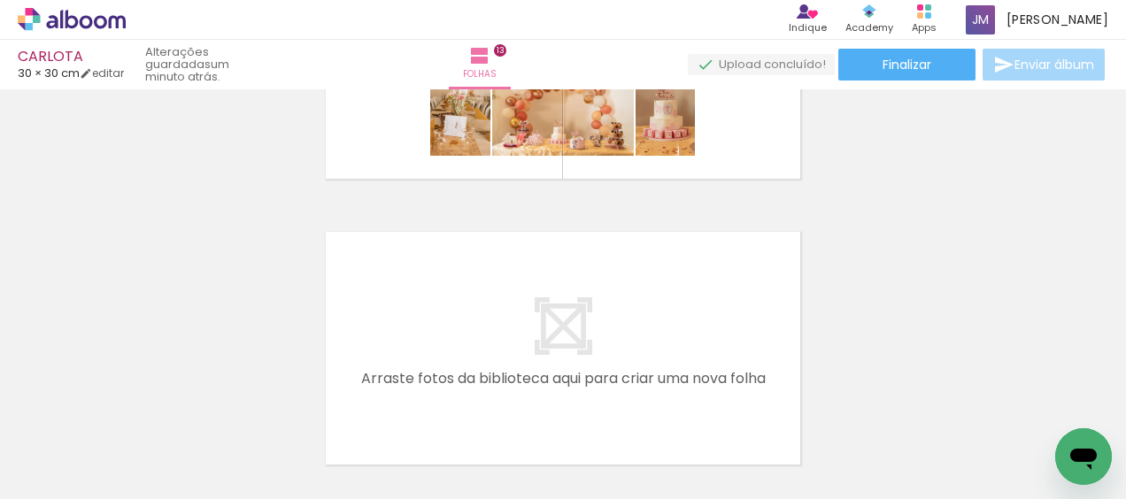
click at [705, 287] on quentale-layouter at bounding box center [562, 348] width 483 height 242
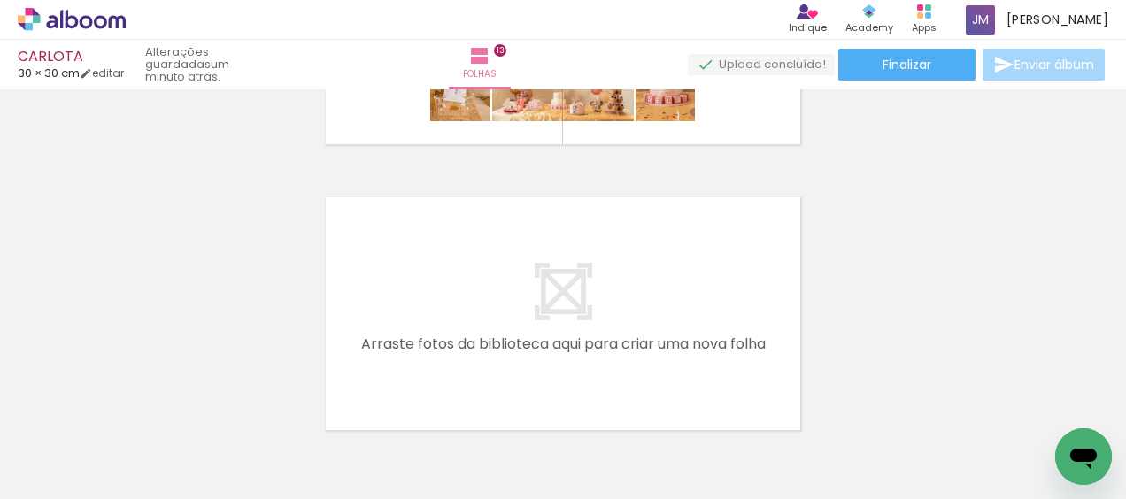
scroll to position [3719, 0]
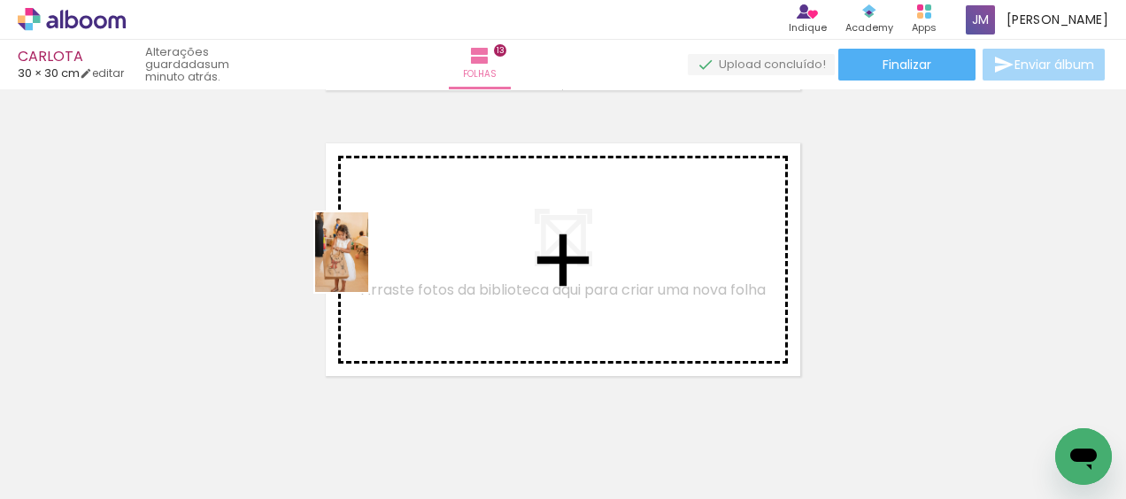
drag, startPoint x: 273, startPoint y: 439, endPoint x: 371, endPoint y: 265, distance: 200.2
click at [371, 265] on quentale-workspace at bounding box center [563, 249] width 1126 height 499
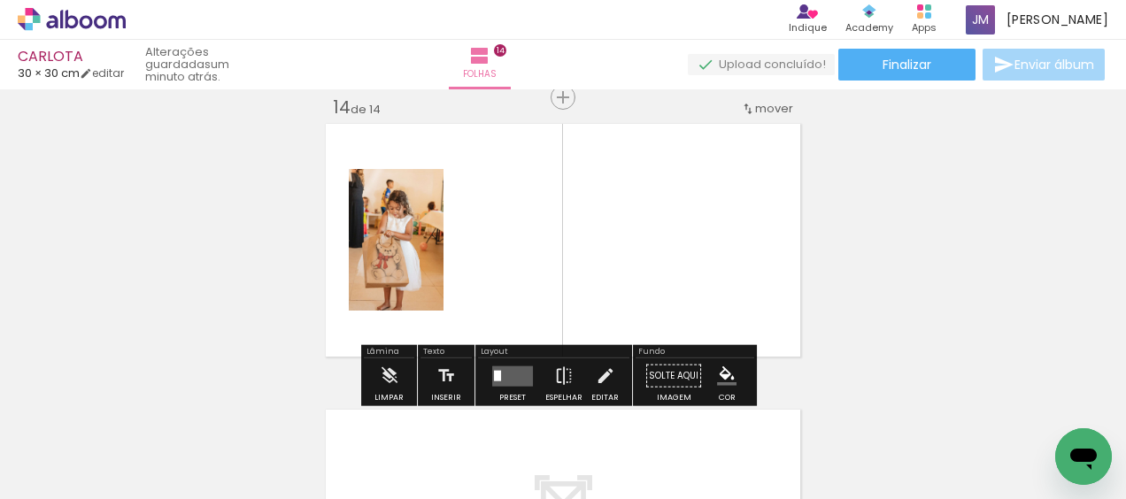
scroll to position [3739, 0]
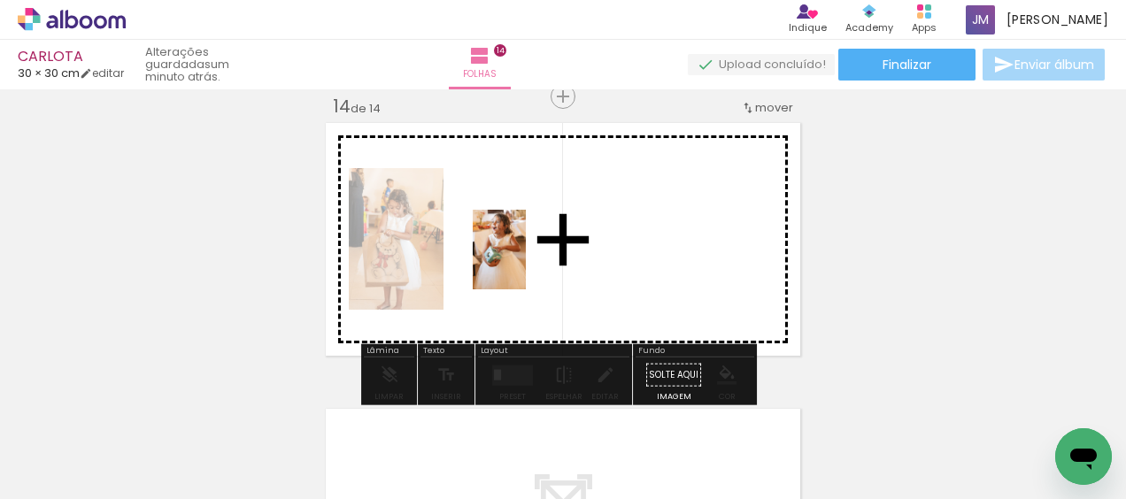
drag, startPoint x: 351, startPoint y: 449, endPoint x: 526, endPoint y: 263, distance: 254.9
click at [526, 263] on quentale-workspace at bounding box center [563, 249] width 1126 height 499
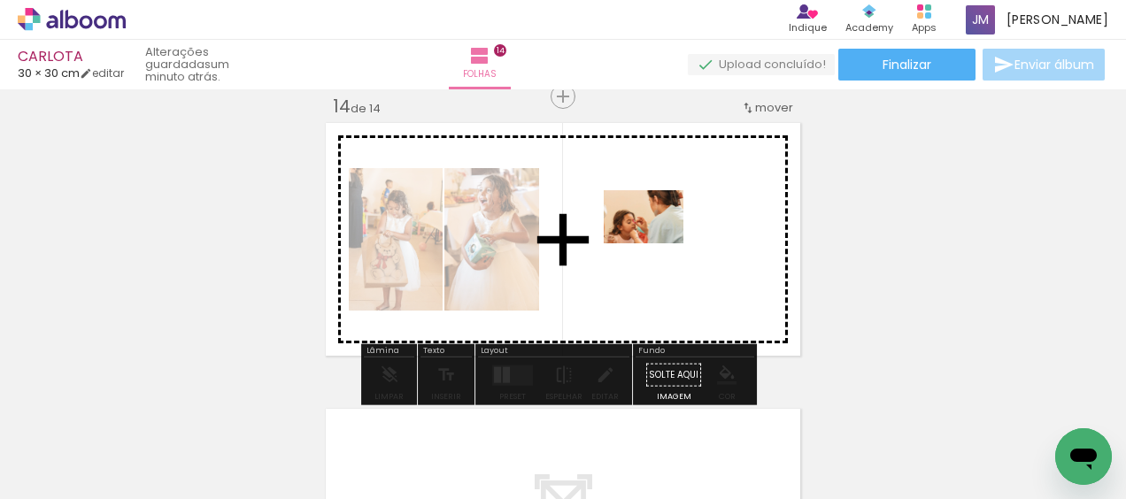
drag, startPoint x: 484, startPoint y: 451, endPoint x: 657, endPoint y: 243, distance: 270.3
click at [657, 243] on quentale-workspace at bounding box center [563, 249] width 1126 height 499
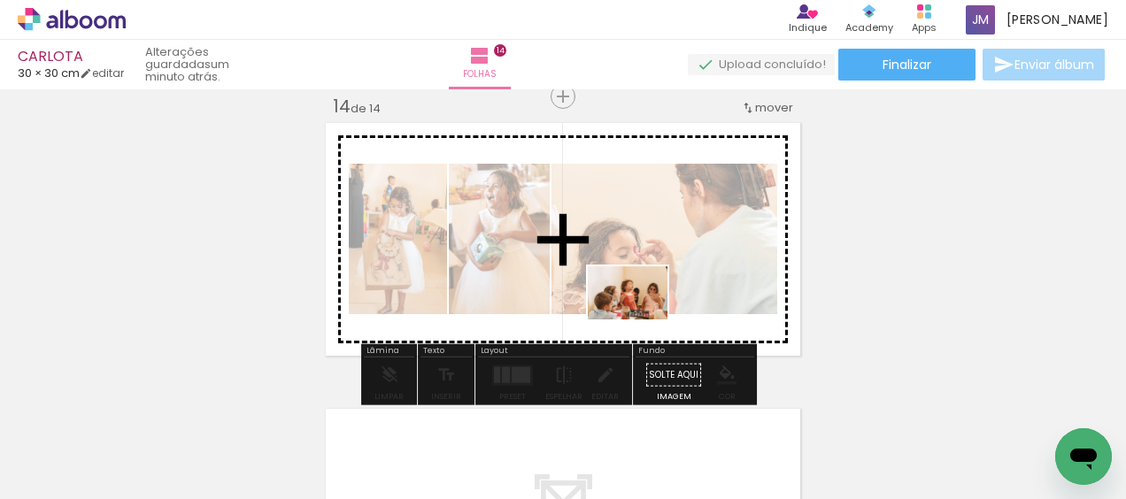
drag, startPoint x: 574, startPoint y: 440, endPoint x: 641, endPoint y: 320, distance: 137.5
click at [641, 320] on quentale-workspace at bounding box center [563, 249] width 1126 height 499
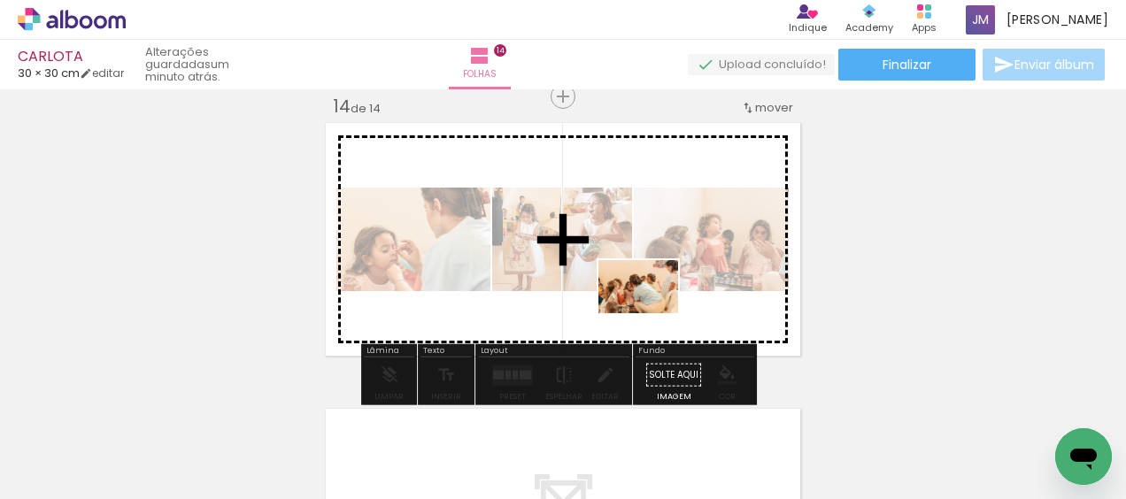
drag, startPoint x: 659, startPoint y: 444, endPoint x: 652, endPoint y: 313, distance: 131.3
click at [652, 313] on quentale-workspace at bounding box center [563, 249] width 1126 height 499
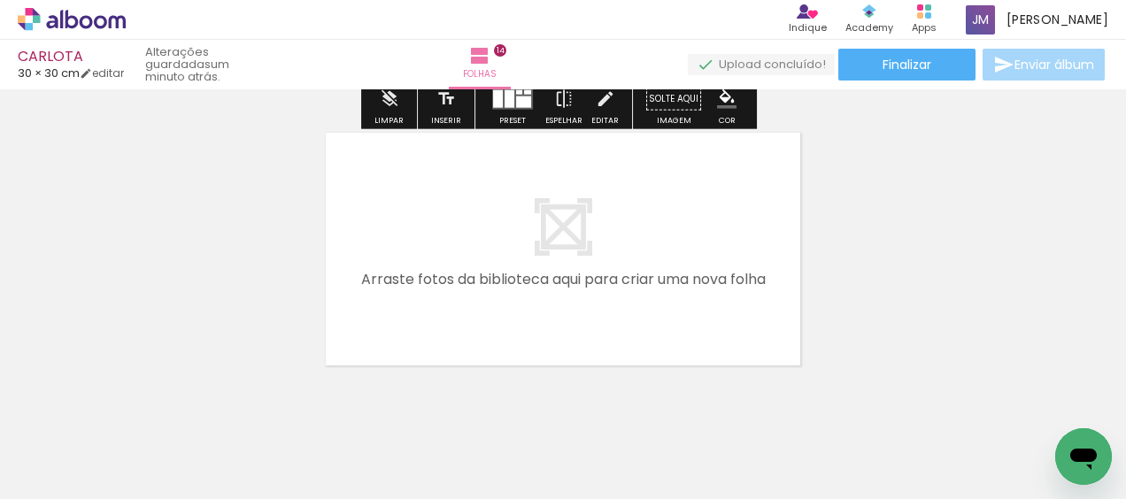
scroll to position [4058, 0]
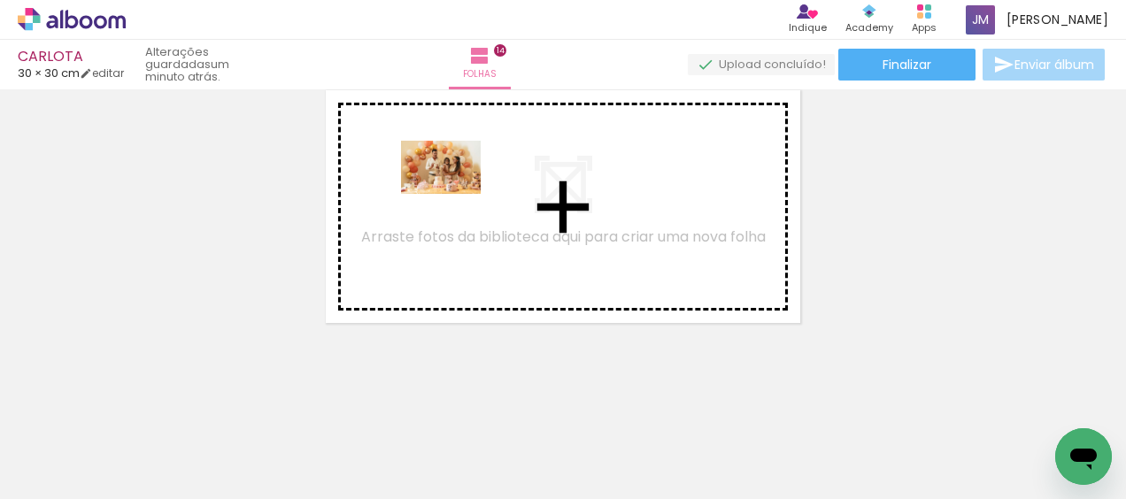
drag, startPoint x: 874, startPoint y: 404, endPoint x: 450, endPoint y: 194, distance: 473.1
click at [450, 194] on quentale-workspace at bounding box center [563, 249] width 1126 height 499
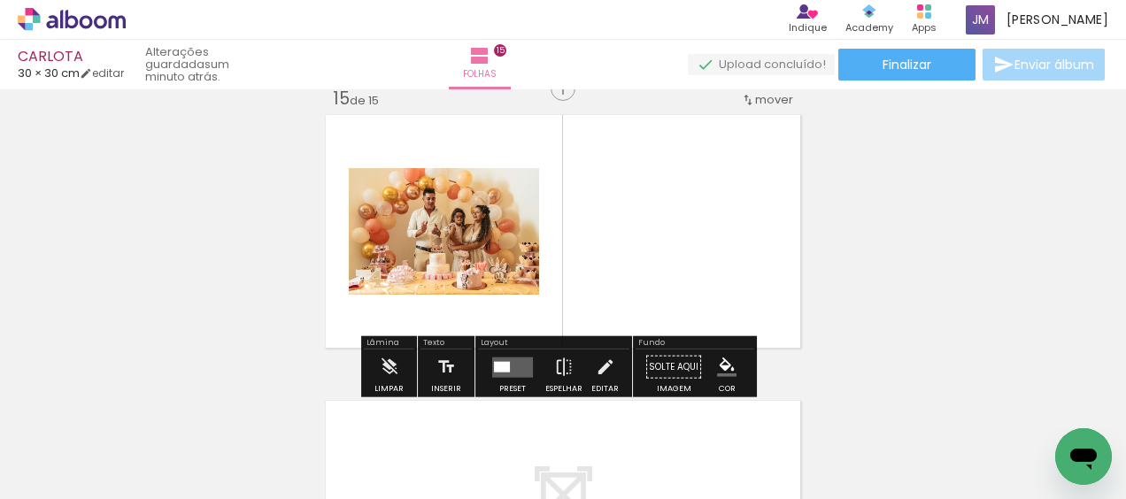
scroll to position [4025, 0]
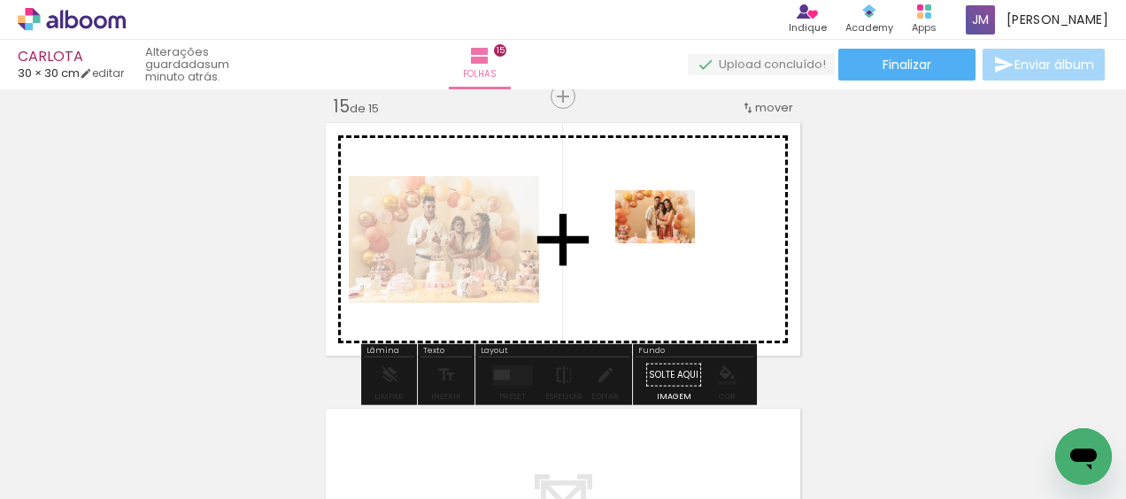
drag, startPoint x: 1055, startPoint y: 428, endPoint x: 754, endPoint y: 315, distance: 321.3
click at [667, 243] on quentale-workspace at bounding box center [563, 249] width 1126 height 499
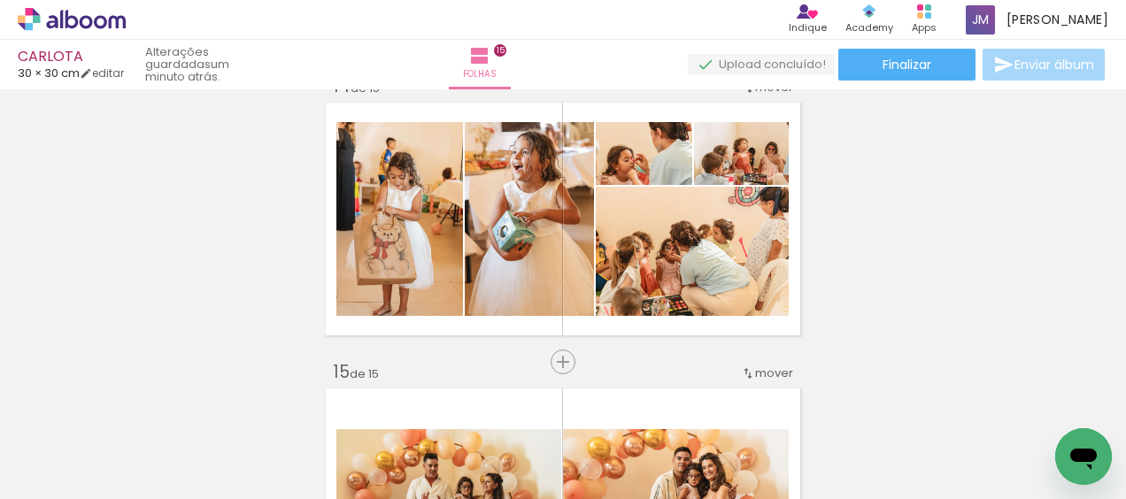
scroll to position [0, 0]
click at [909, 66] on span "Finalizar" at bounding box center [907, 64] width 49 height 12
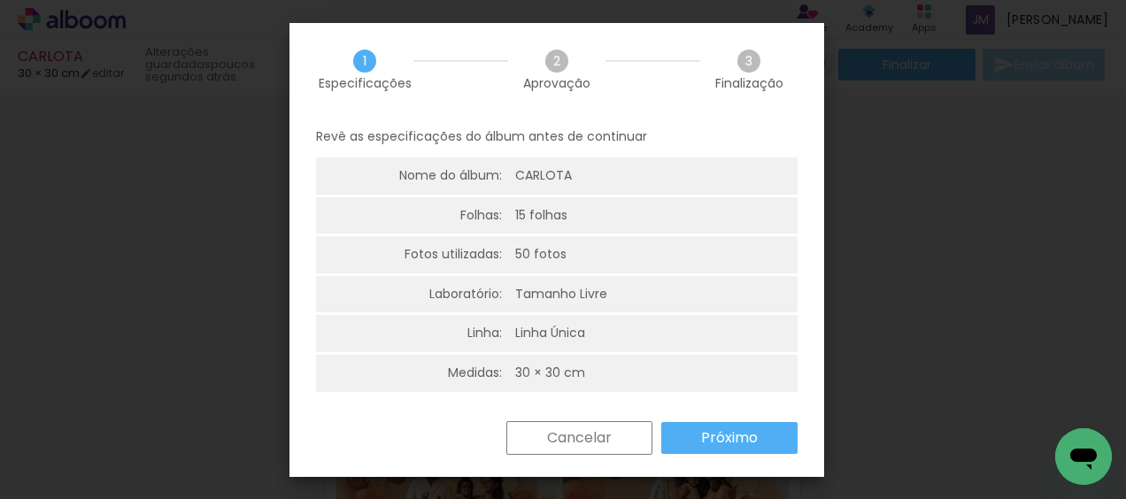
scroll to position [4, 0]
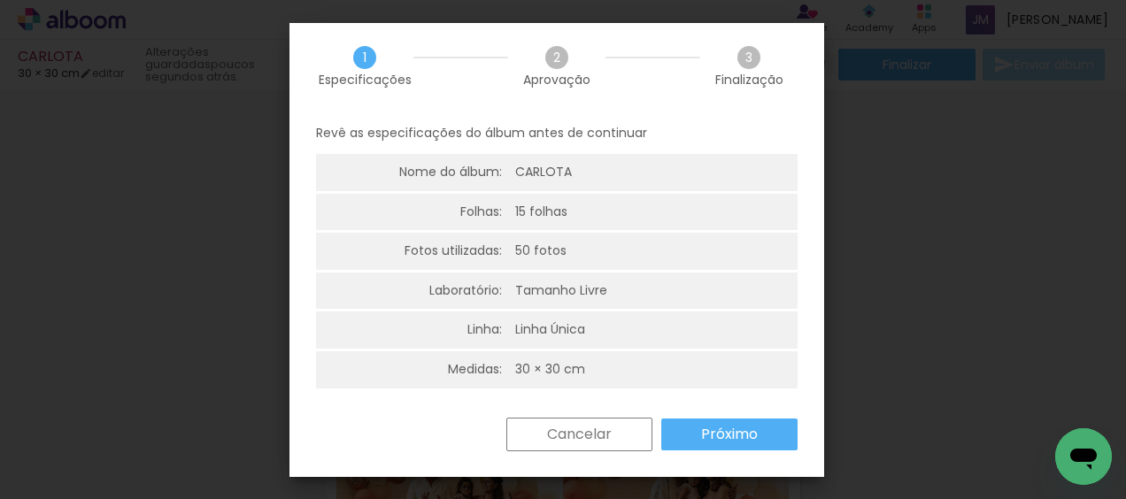
click at [0, 0] on slot "Próximo" at bounding box center [0, 0] width 0 height 0
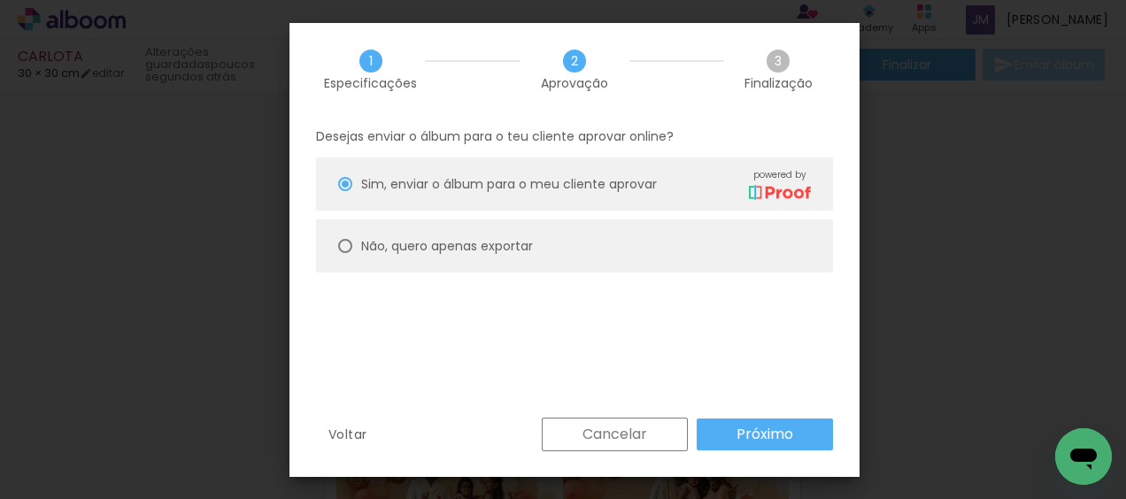
click at [0, 0] on slot "Voltar" at bounding box center [0, 0] width 0 height 0
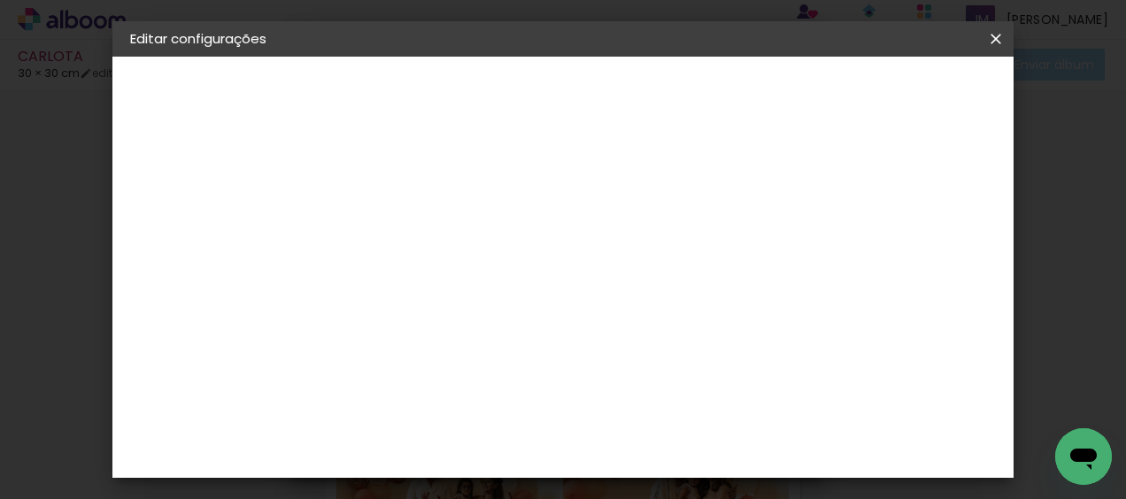
scroll to position [4, 0]
click at [151, 218] on iron-icon at bounding box center [149, 218] width 21 height 21
click at [450, 359] on div "DreambooksPro" at bounding box center [465, 358] width 115 height 14
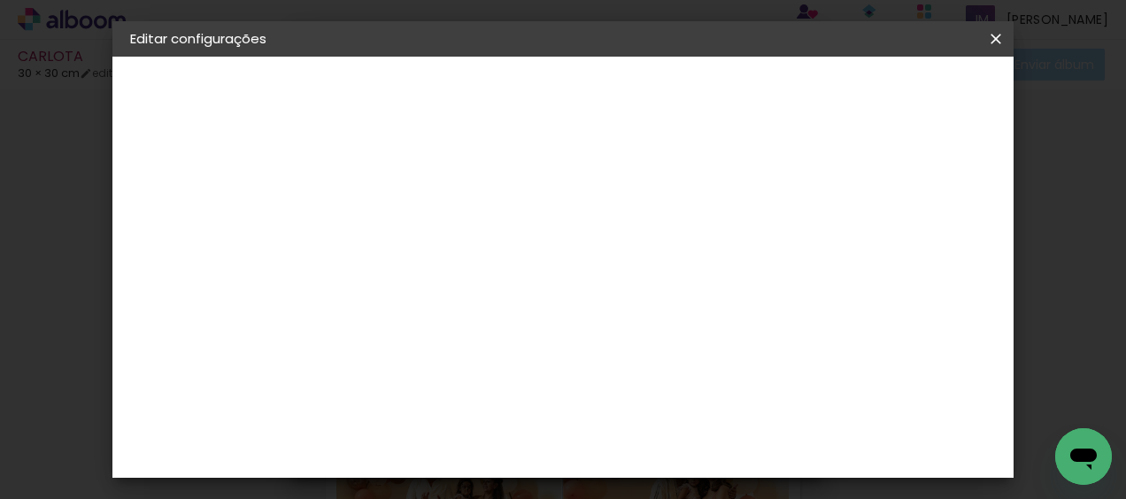
click at [450, 359] on div "DreambooksPro" at bounding box center [465, 358] width 115 height 14
click at [0, 0] on slot "Avançar" at bounding box center [0, 0] width 0 height 0
click at [510, 297] on iron-icon at bounding box center [499, 307] width 21 height 21
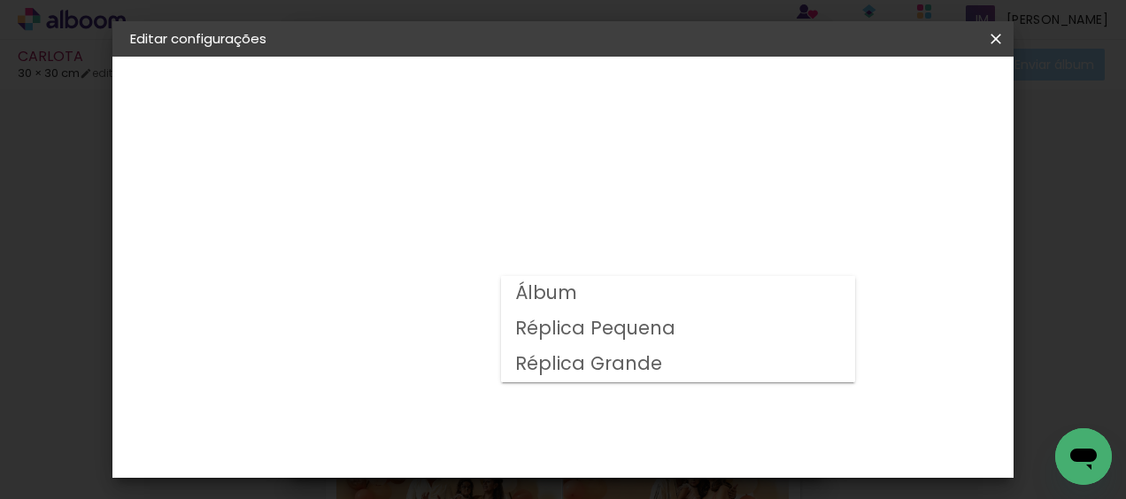
click at [0, 0] on slot "Réplica Grande" at bounding box center [0, 0] width 0 height 0
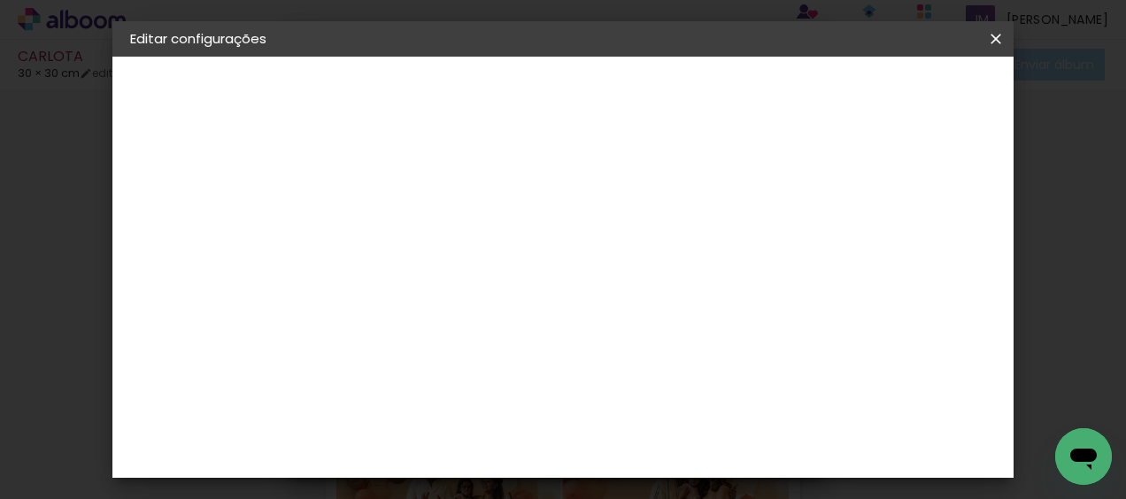
scroll to position [46, 0]
click at [658, 245] on iron-icon at bounding box center [646, 244] width 21 height 21
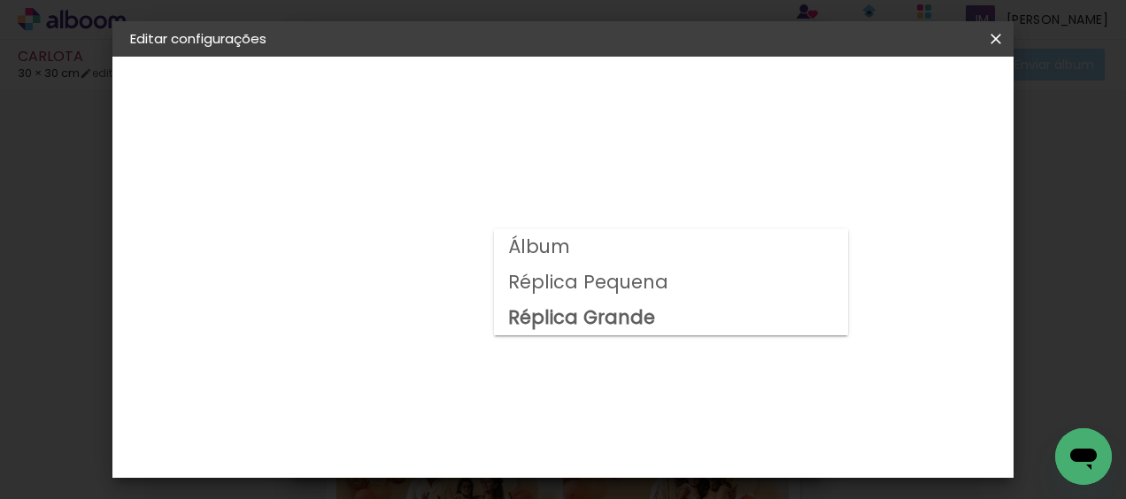
click at [0, 0] on slot "Álbum" at bounding box center [0, 0] width 0 height 0
type input "Álbum"
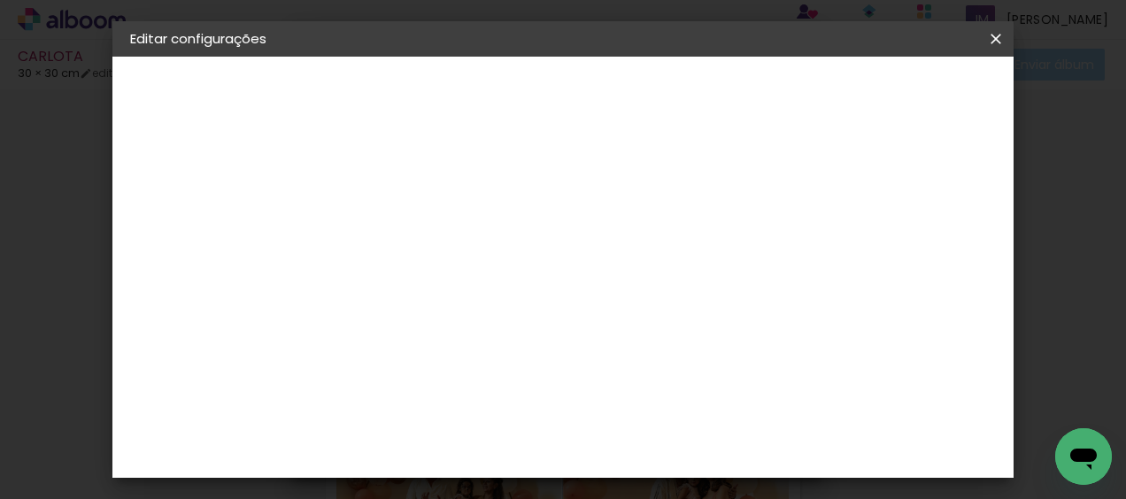
scroll to position [666, 0]
click at [539, 463] on span "25 × 30" at bounding box center [498, 481] width 82 height 36
click at [0, 0] on slot "Avançar" at bounding box center [0, 0] width 0 height 0
click at [493, 188] on div at bounding box center [485, 191] width 16 height 16
type paper-checkbox "on"
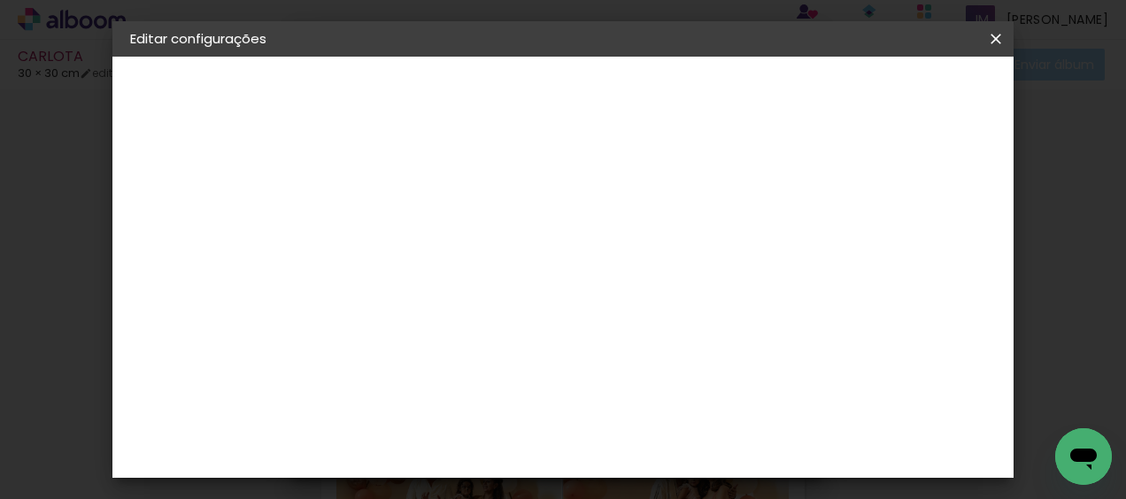
click at [666, 96] on span "Guardar configurações" at bounding box center [620, 100] width 90 height 25
click at [666, 97] on span "Guardar configurações" at bounding box center [620, 100] width 90 height 25
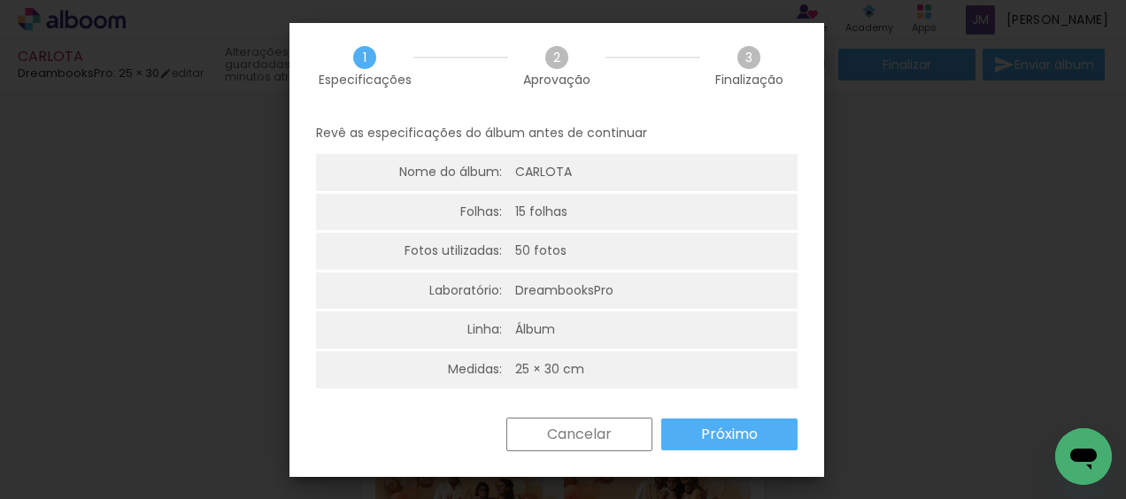
click at [0, 0] on slot "Próximo" at bounding box center [0, 0] width 0 height 0
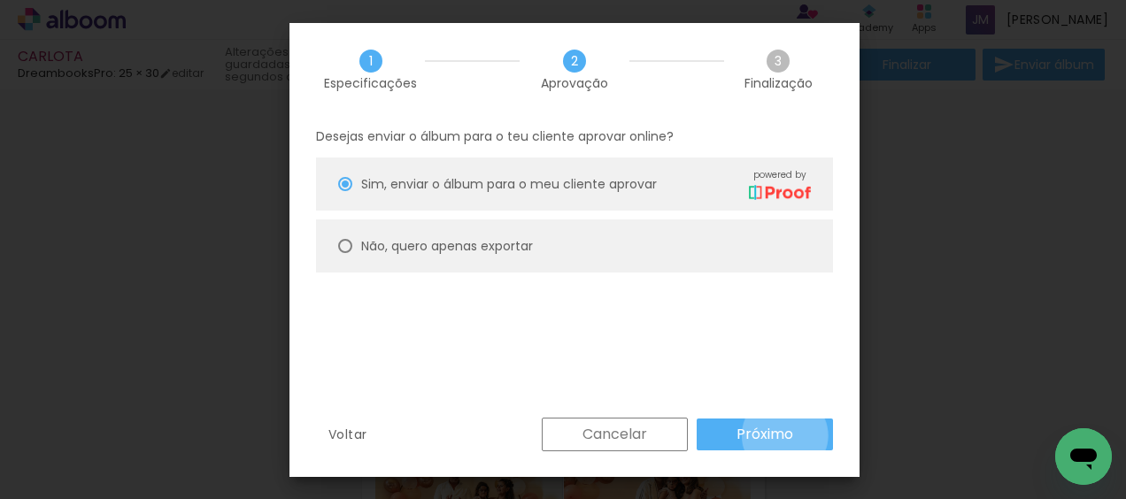
click at [0, 0] on slot "Próximo" at bounding box center [0, 0] width 0 height 0
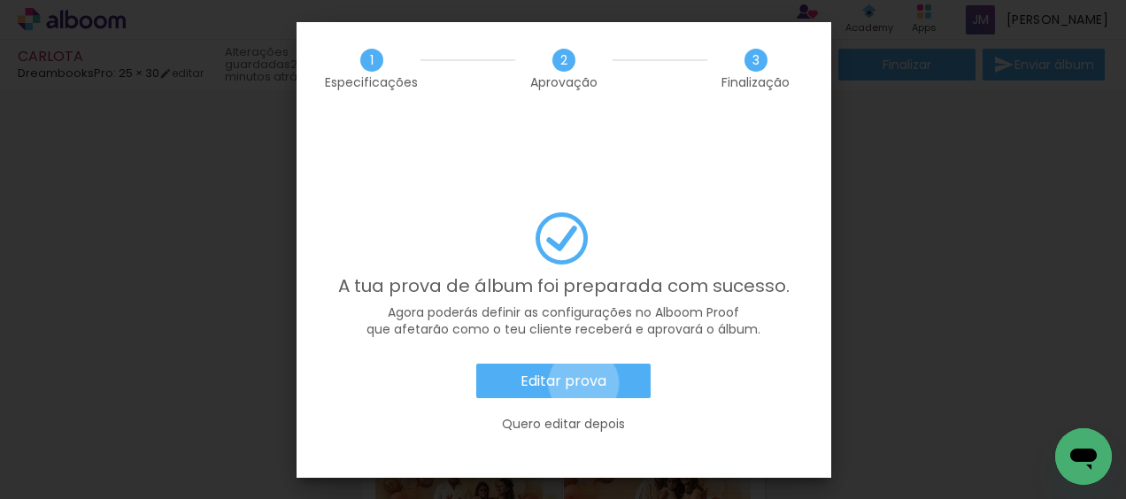
click slot "Editar prova"
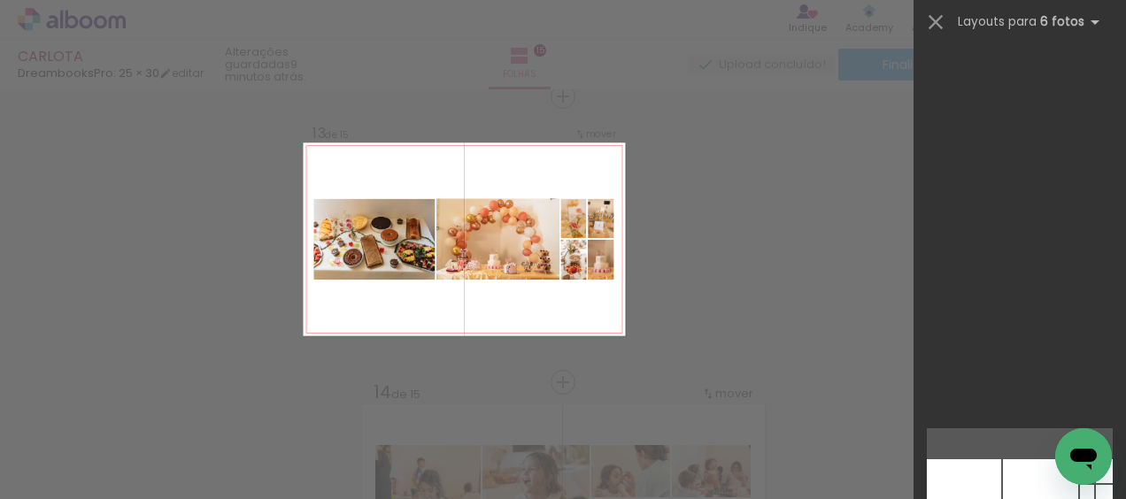
scroll to position [708, 0]
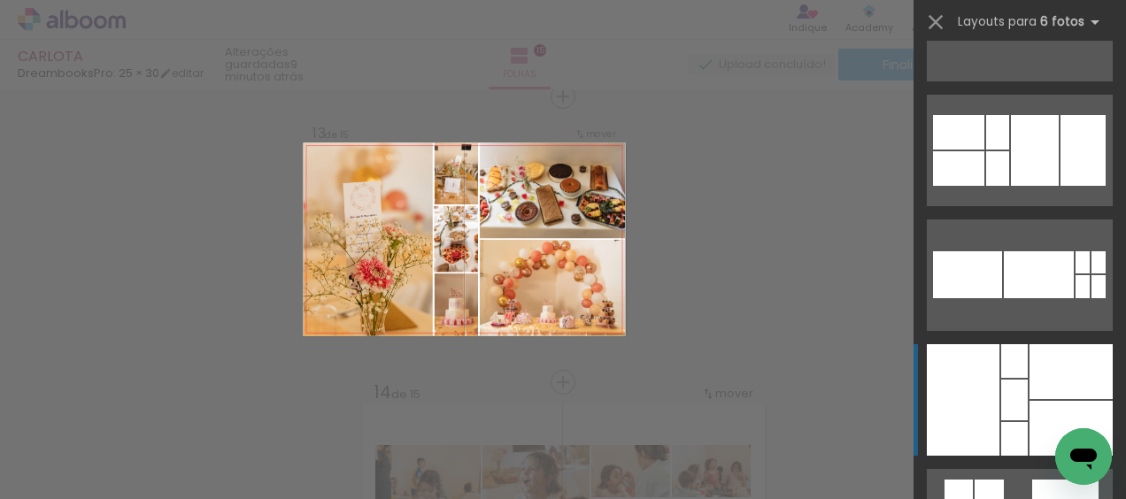
click at [1036, 397] on div at bounding box center [1070, 371] width 83 height 55
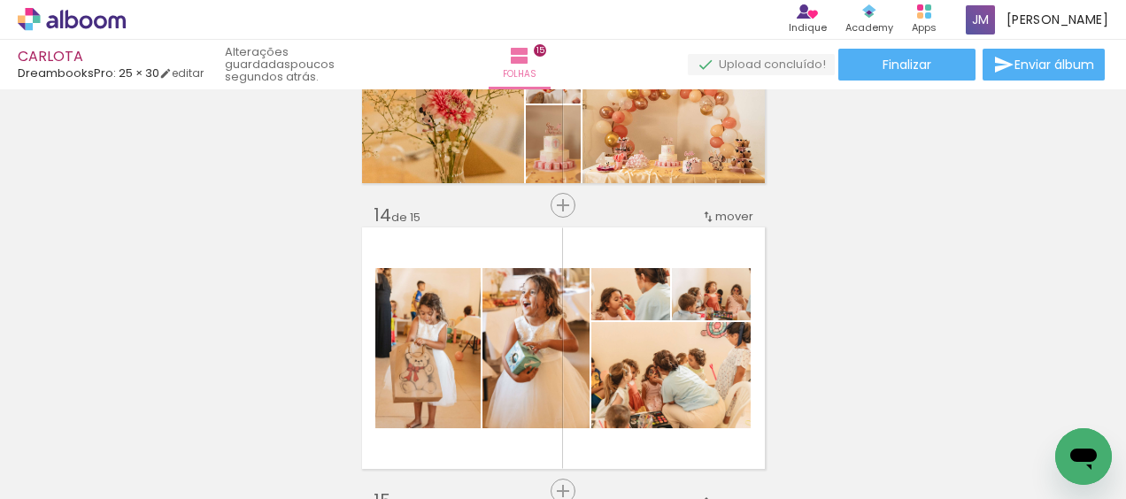
scroll to position [0, 3982]
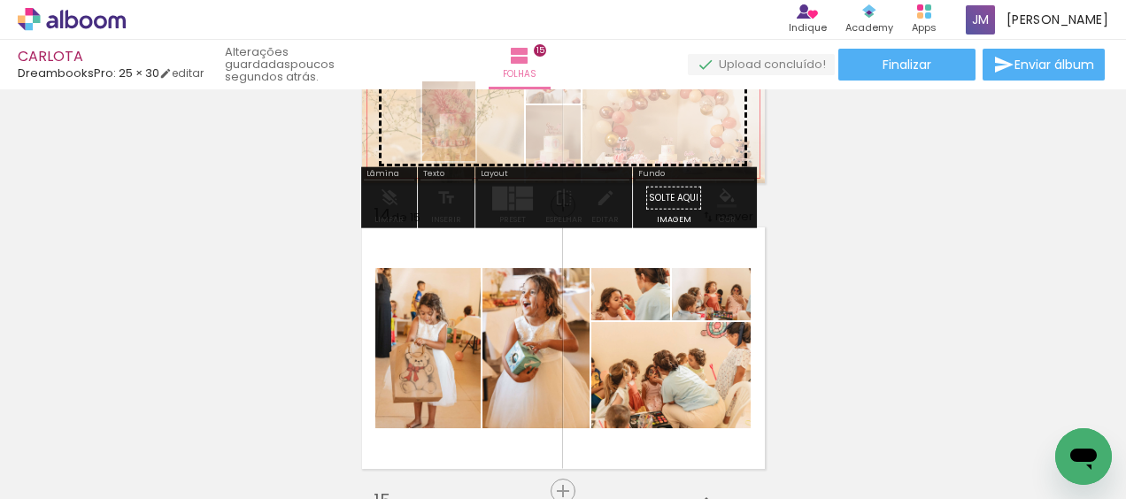
drag, startPoint x: 868, startPoint y: 448, endPoint x: 475, endPoint y: 135, distance: 502.7
click at [475, 135] on quentale-workspace at bounding box center [563, 249] width 1126 height 499
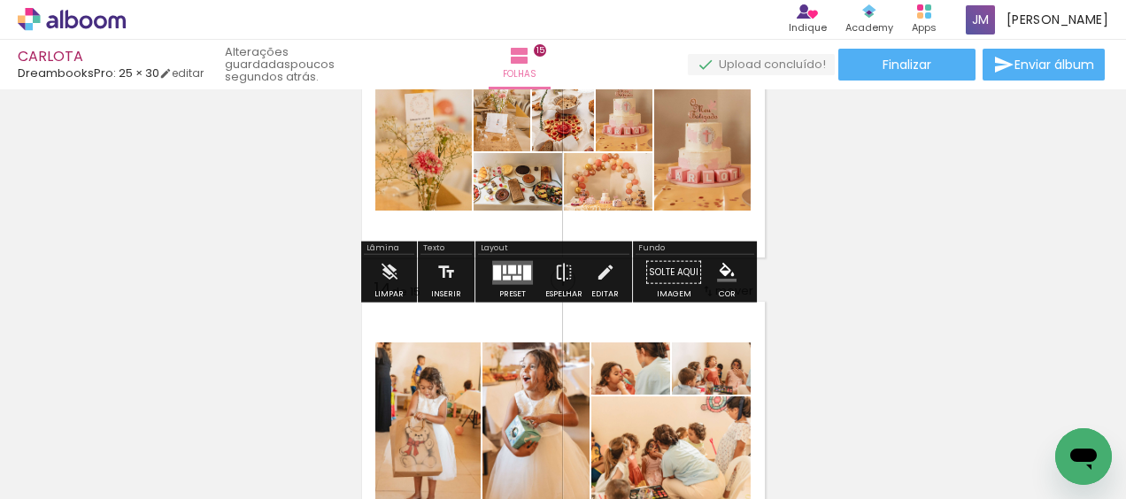
scroll to position [3453, 0]
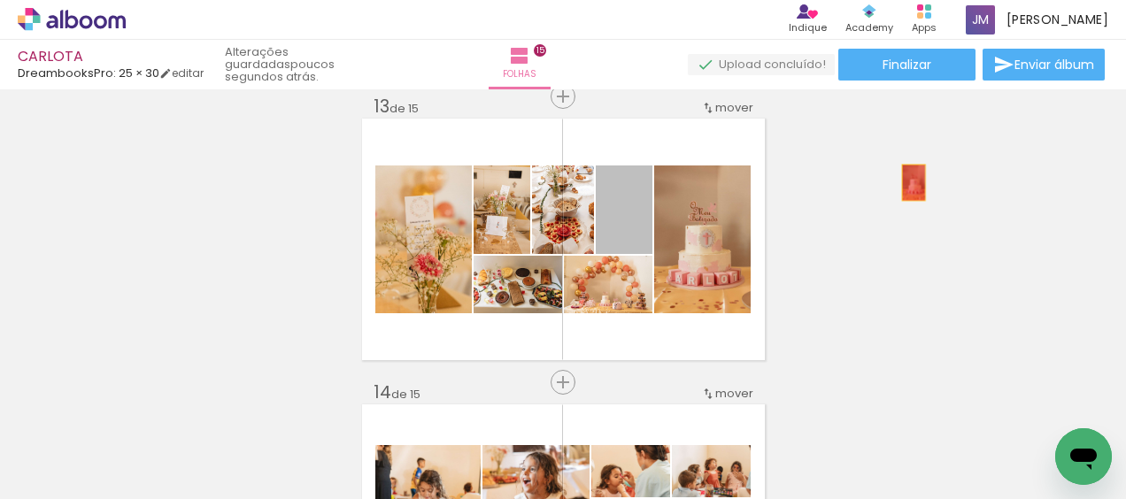
drag, startPoint x: 630, startPoint y: 212, endPoint x: 906, endPoint y: 182, distance: 277.8
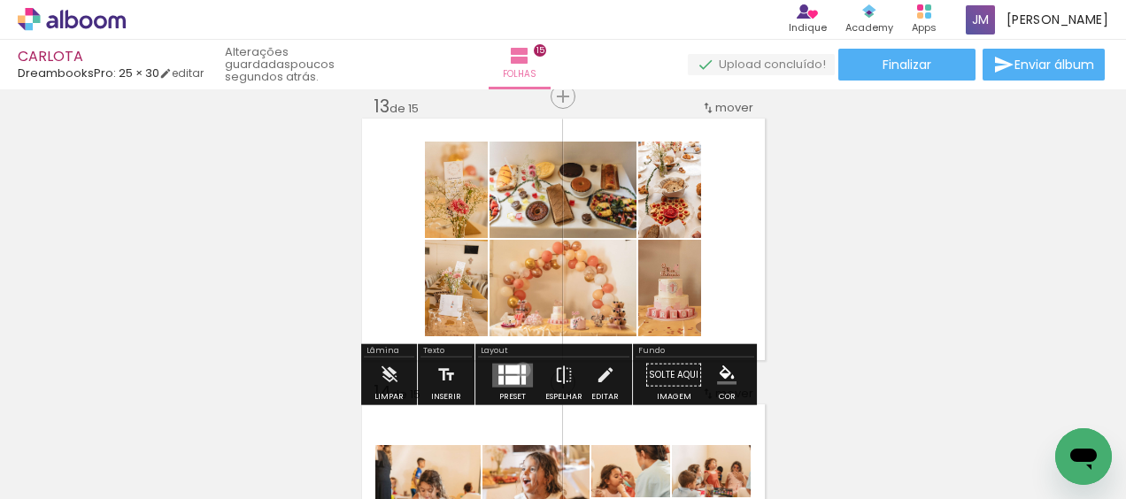
click at [521, 369] on div at bounding box center [523, 369] width 4 height 9
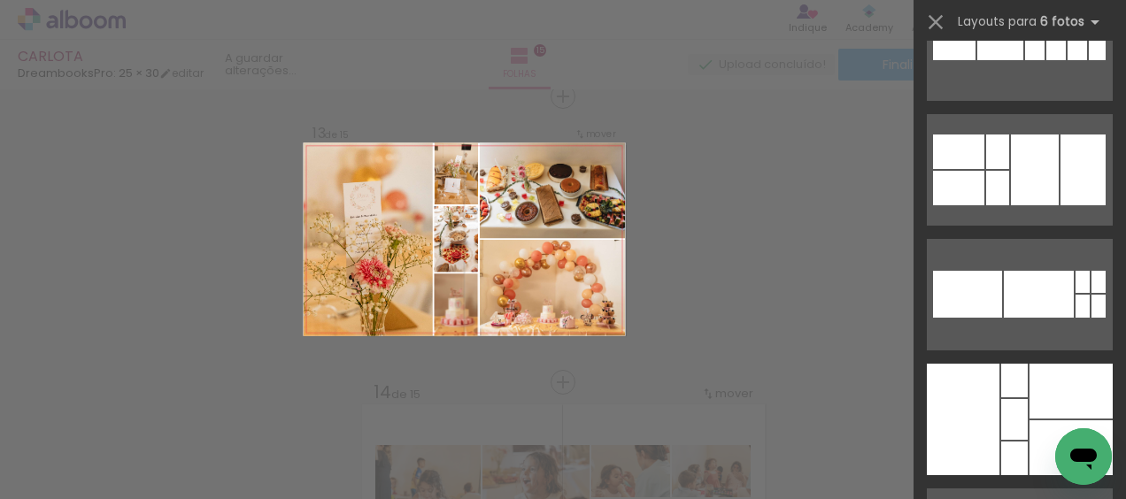
scroll to position [797, 0]
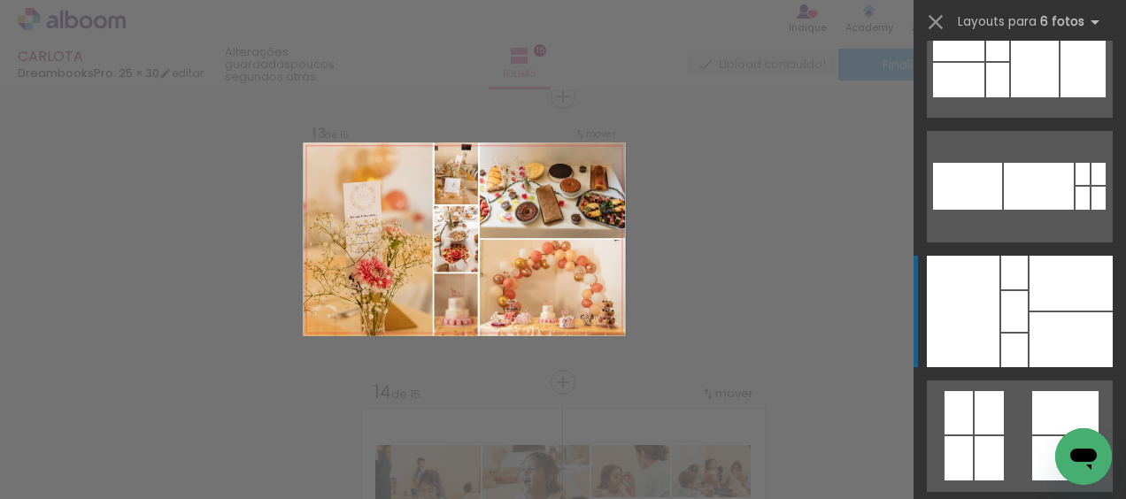
click at [1016, 316] on div at bounding box center [1014, 311] width 27 height 41
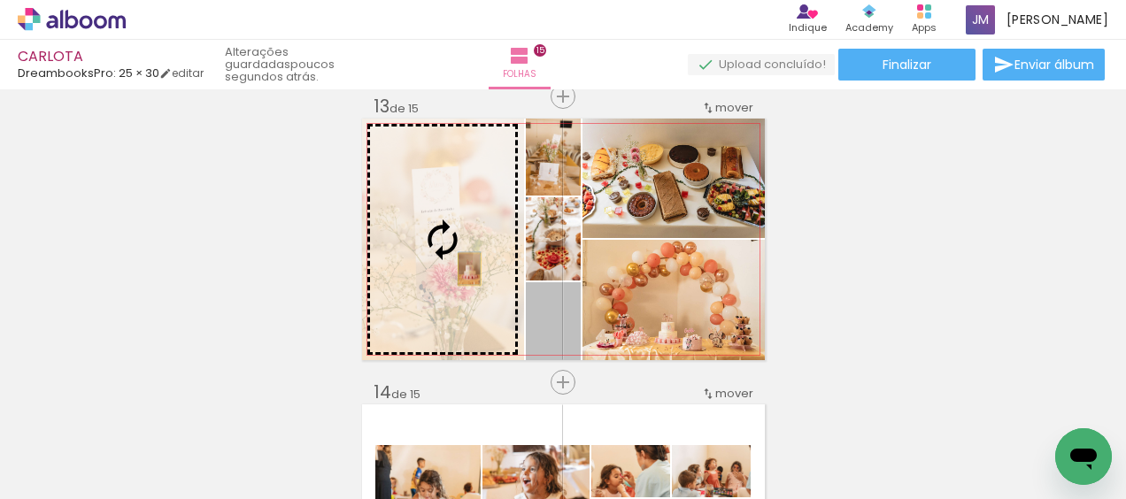
drag, startPoint x: 567, startPoint y: 319, endPoint x: 462, endPoint y: 269, distance: 115.6
click at [0, 0] on slot at bounding box center [0, 0] width 0 height 0
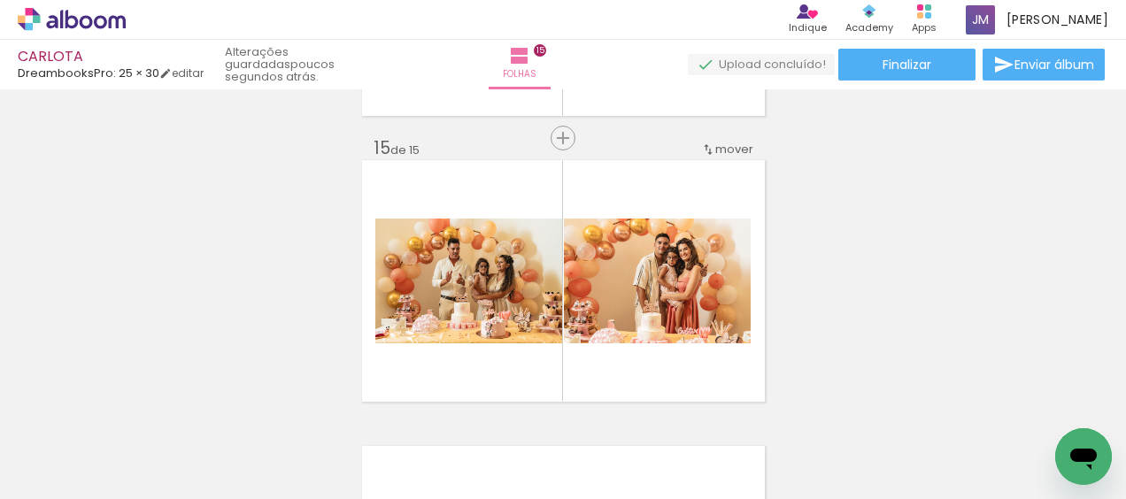
scroll to position [3984, 0]
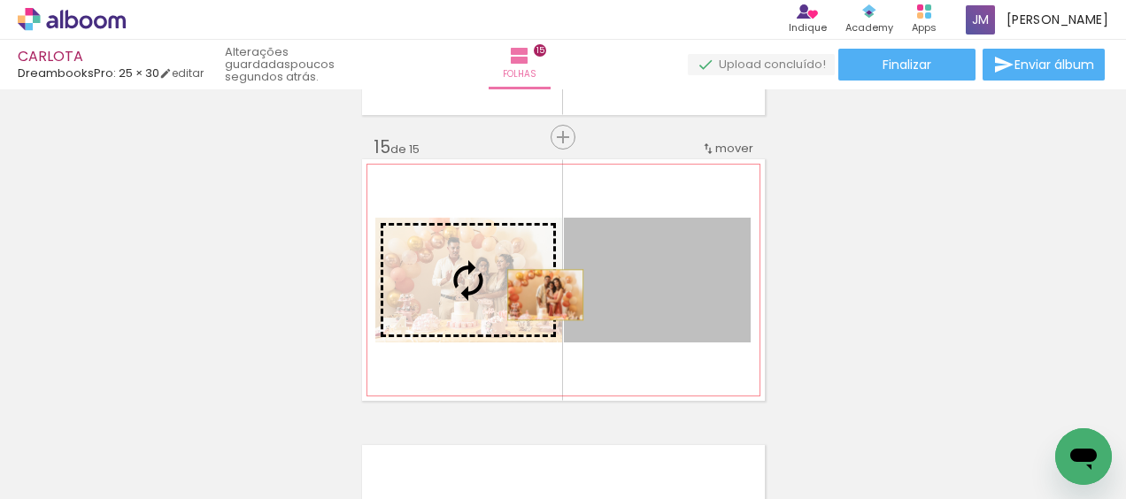
drag, startPoint x: 682, startPoint y: 296, endPoint x: 538, endPoint y: 295, distance: 143.4
click at [0, 0] on slot at bounding box center [0, 0] width 0 height 0
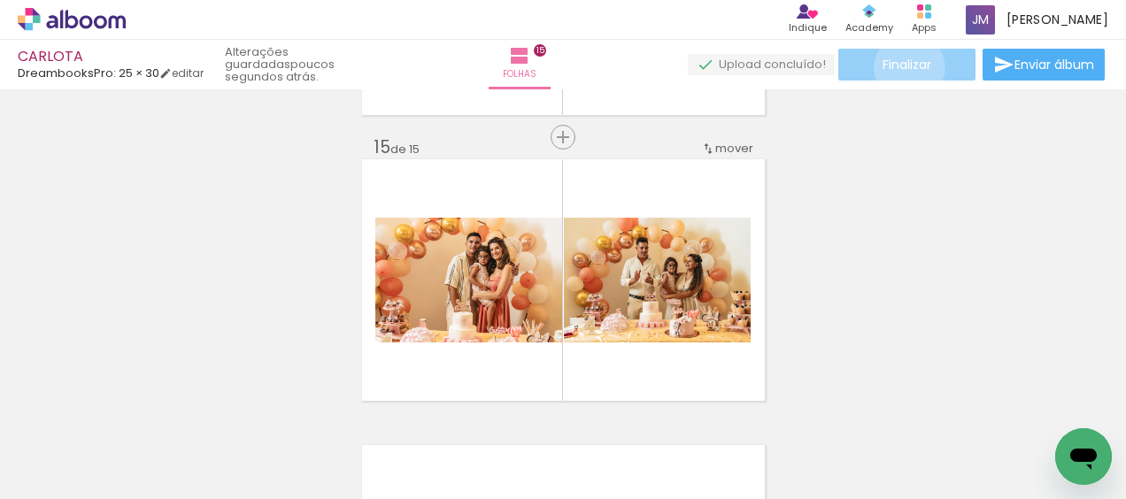
click at [903, 67] on span "Finalizar" at bounding box center [907, 64] width 49 height 12
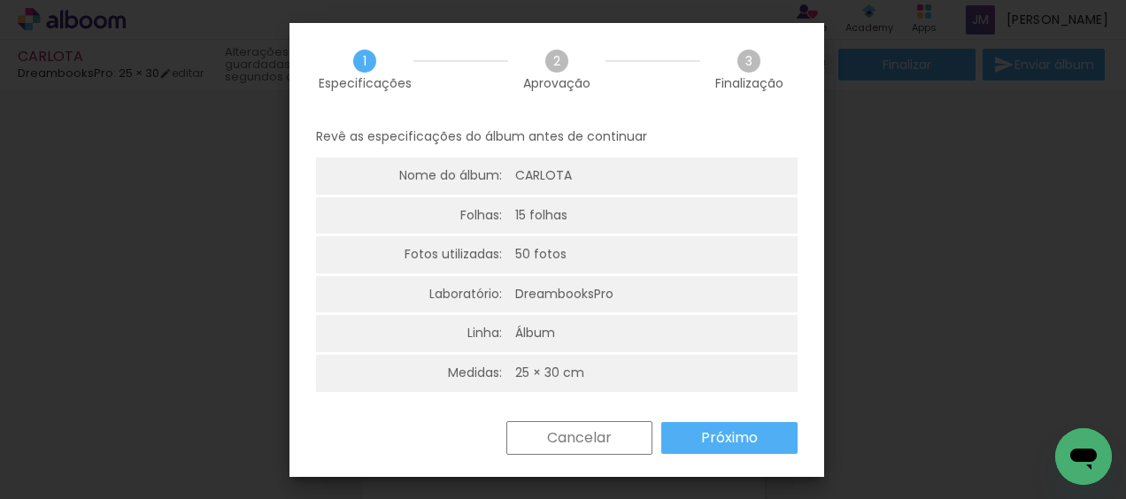
click at [0, 0] on slot "Próximo" at bounding box center [0, 0] width 0 height 0
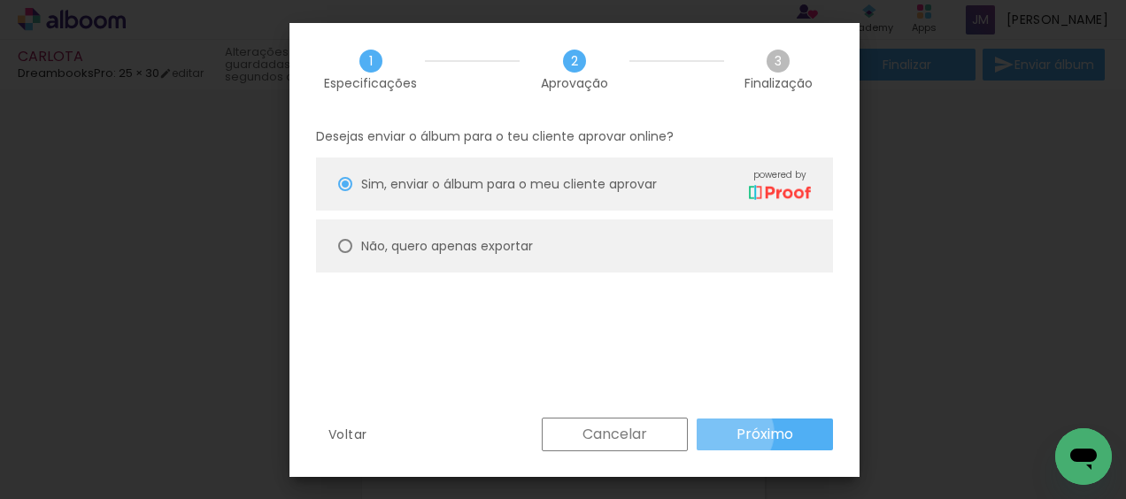
click at [733, 433] on paper-button "Próximo" at bounding box center [765, 435] width 136 height 32
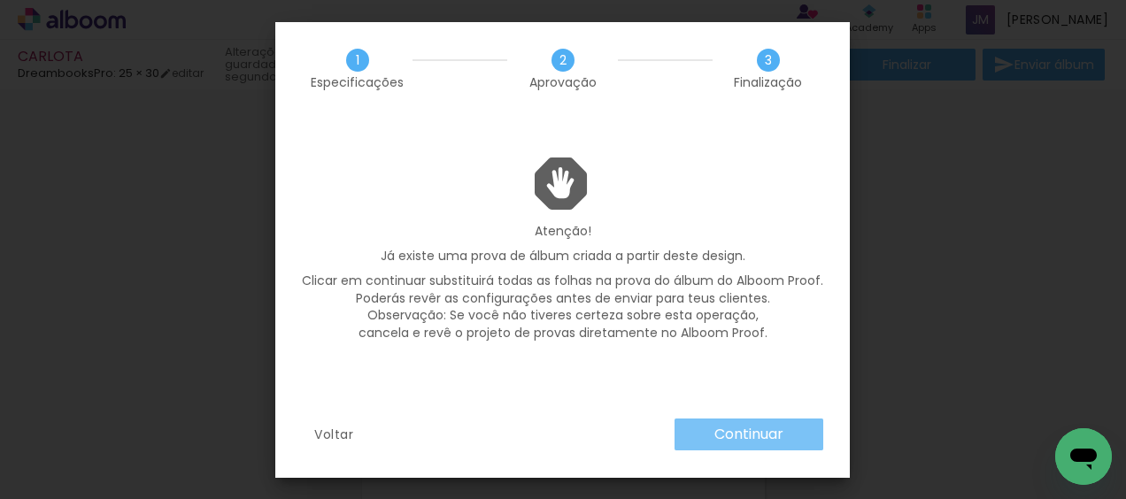
click at [0, 0] on slot "Continuar" at bounding box center [0, 0] width 0 height 0
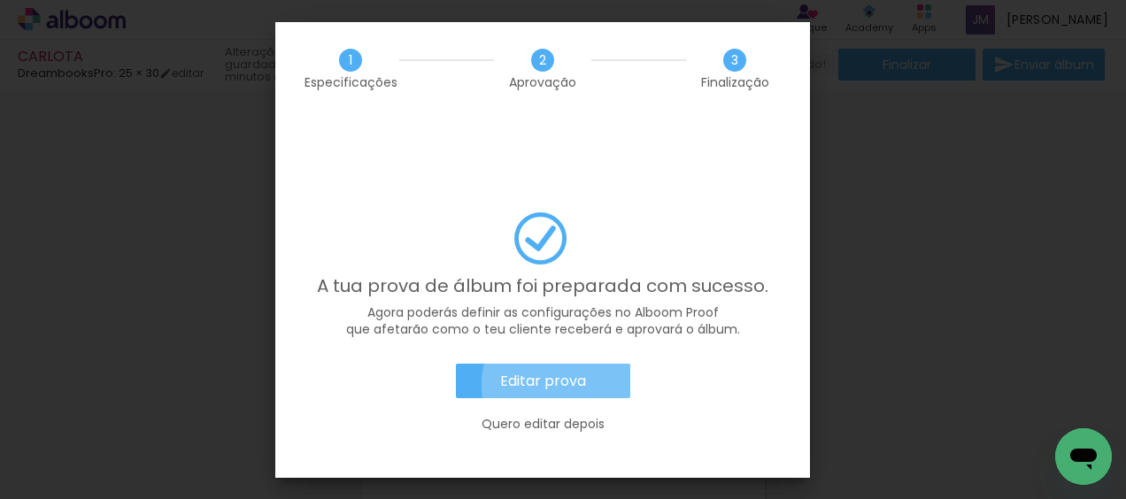
click at [0, 0] on slot "Editar prova" at bounding box center [0, 0] width 0 height 0
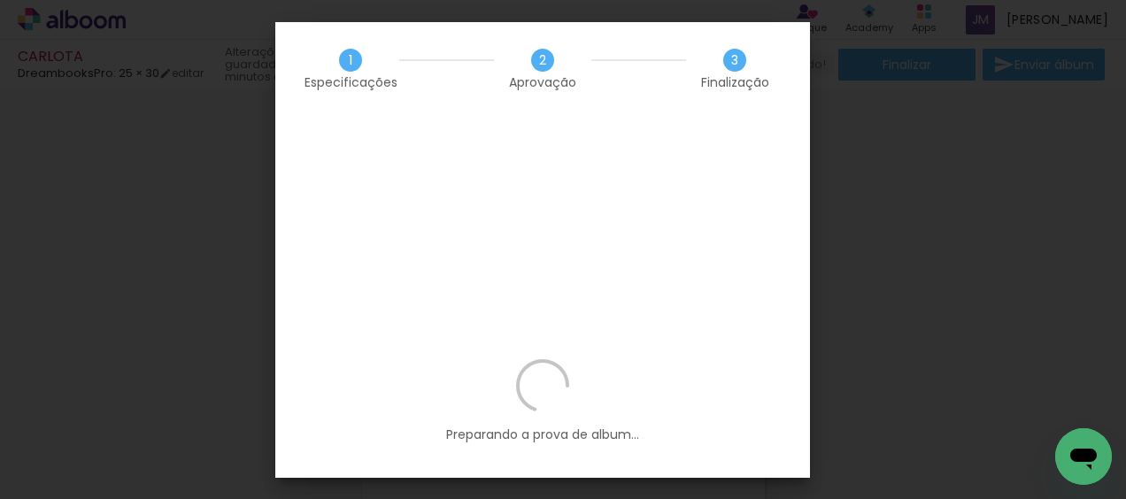
scroll to position [0, 3982]
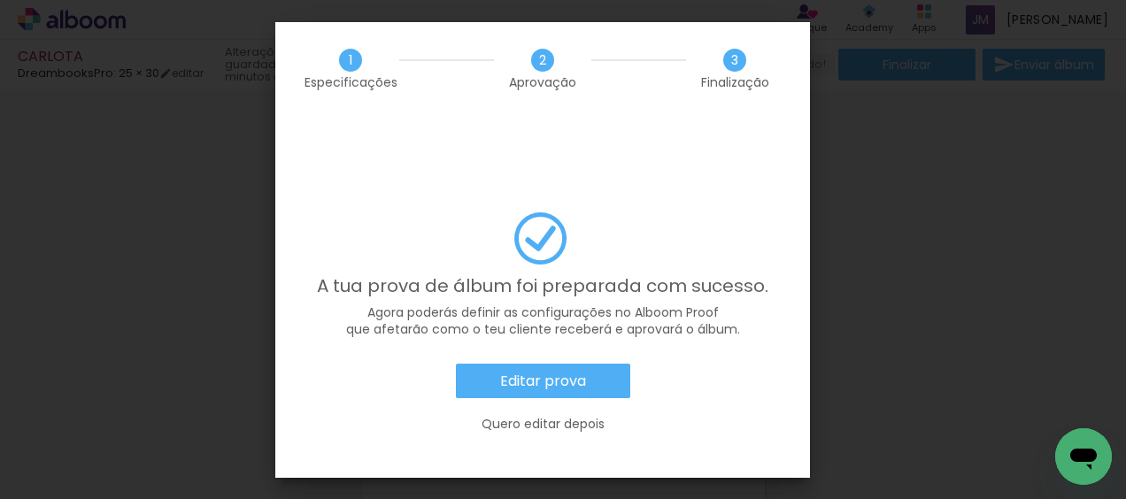
click at [0, 0] on slot "Editar prova" at bounding box center [0, 0] width 0 height 0
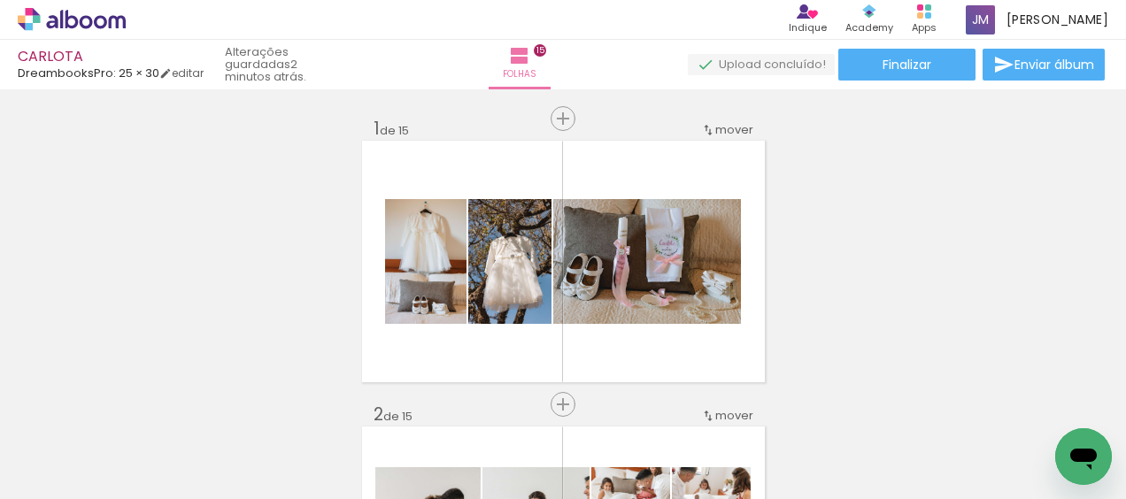
scroll to position [0, 3982]
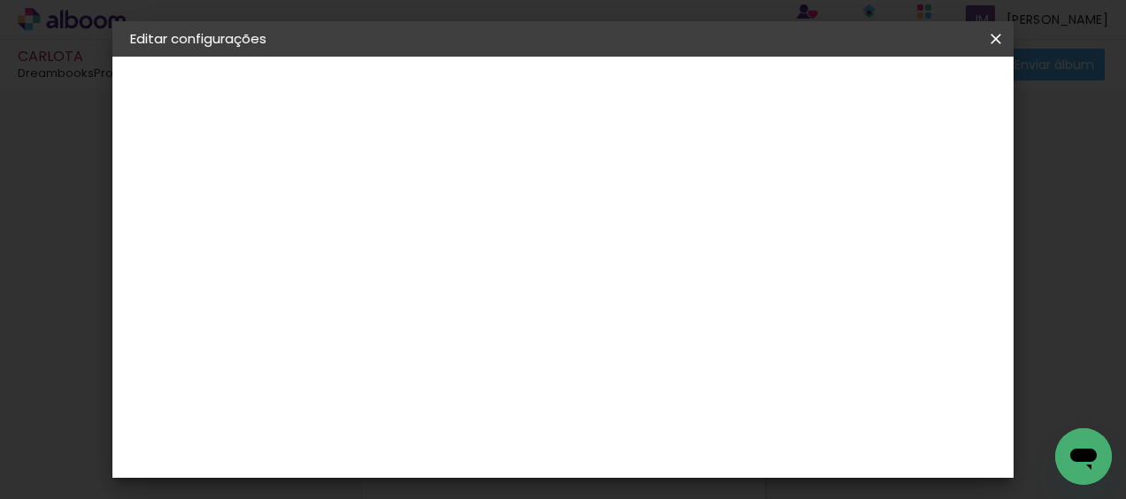
click at [666, 89] on span "Guardar configurações" at bounding box center [620, 100] width 90 height 25
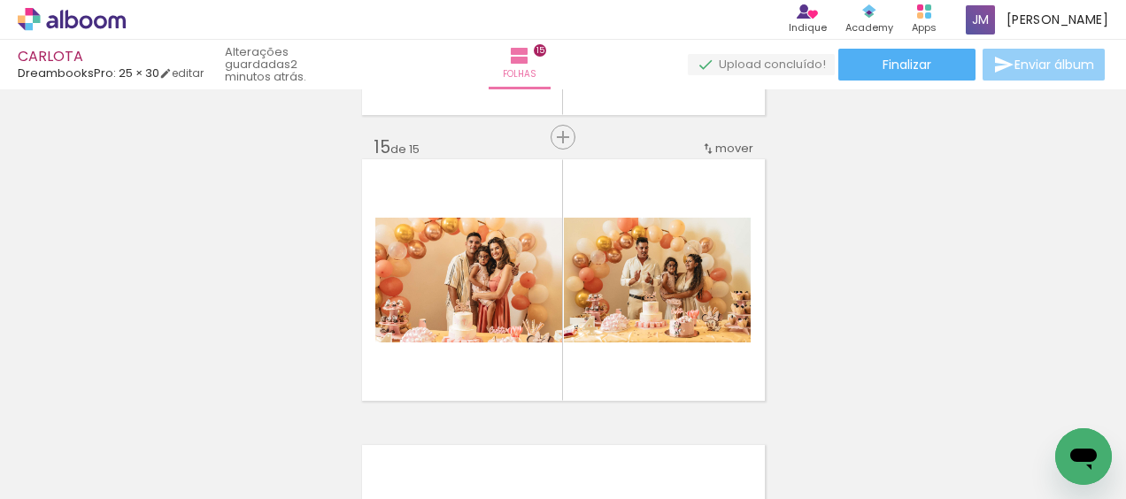
click at [1014, 66] on span "Enviar álbum" at bounding box center [1054, 64] width 80 height 12
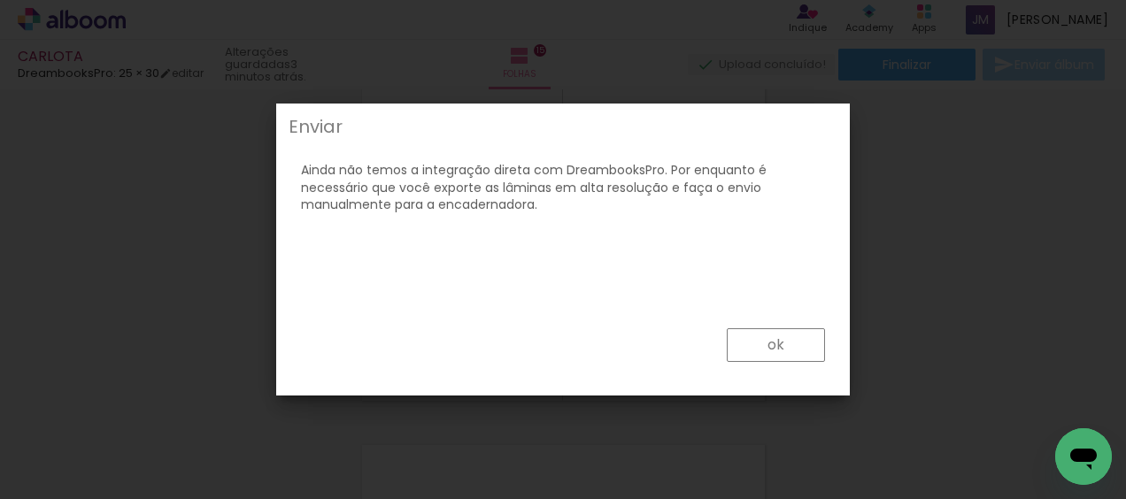
click at [1007, 129] on iron-overlay-backdrop at bounding box center [563, 249] width 1126 height 499
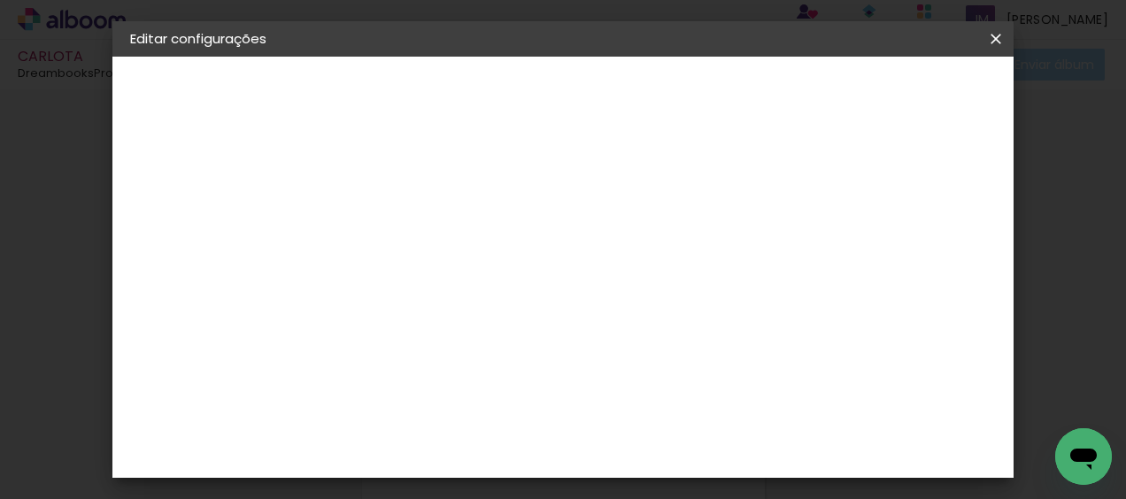
click at [623, 96] on div "Voltar Avançar" at bounding box center [535, 94] width 176 height 30
click at [0, 0] on slot "Voltar" at bounding box center [0, 0] width 0 height 0
click at [998, 39] on iron-icon at bounding box center [995, 39] width 21 height 18
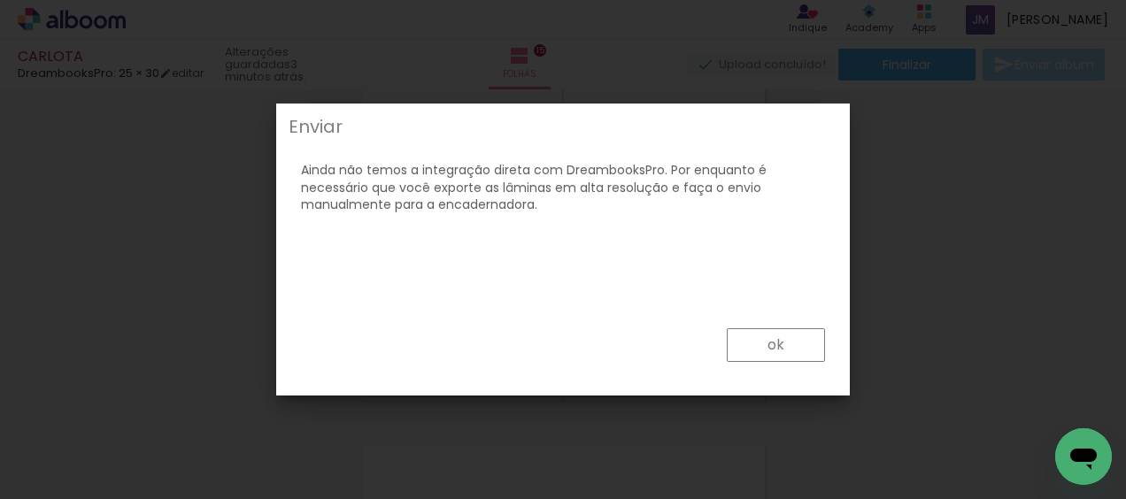
click at [790, 351] on paper-button "ok" at bounding box center [776, 345] width 98 height 34
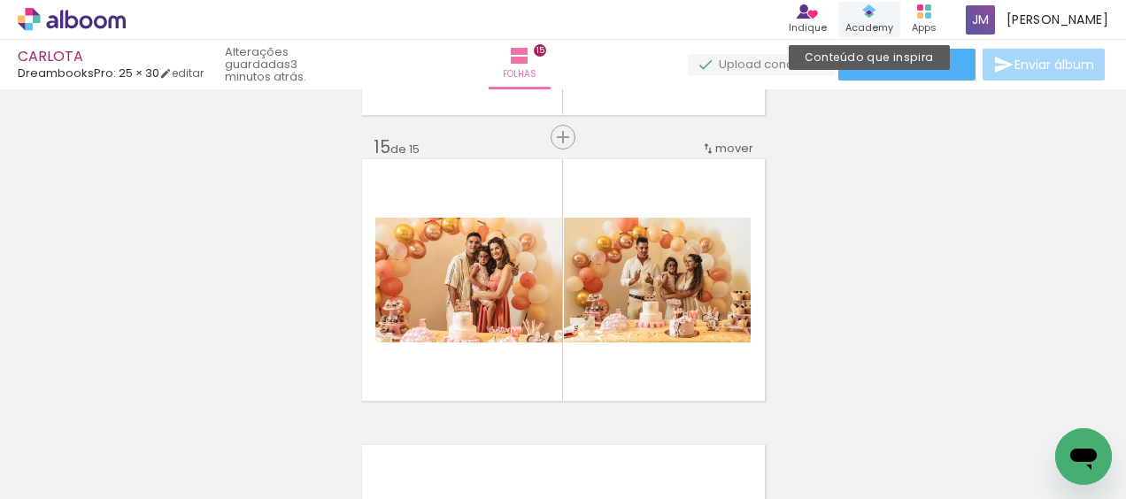
click at [876, 17] on icon at bounding box center [869, 11] width 14 height 14
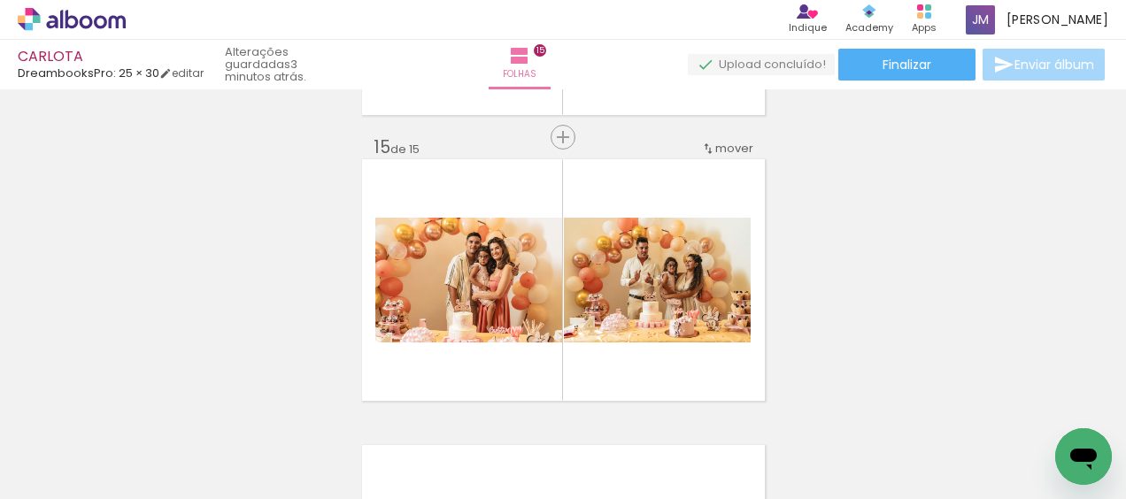
scroll to position [0, 3982]
